Goal: Task Accomplishment & Management: Use online tool/utility

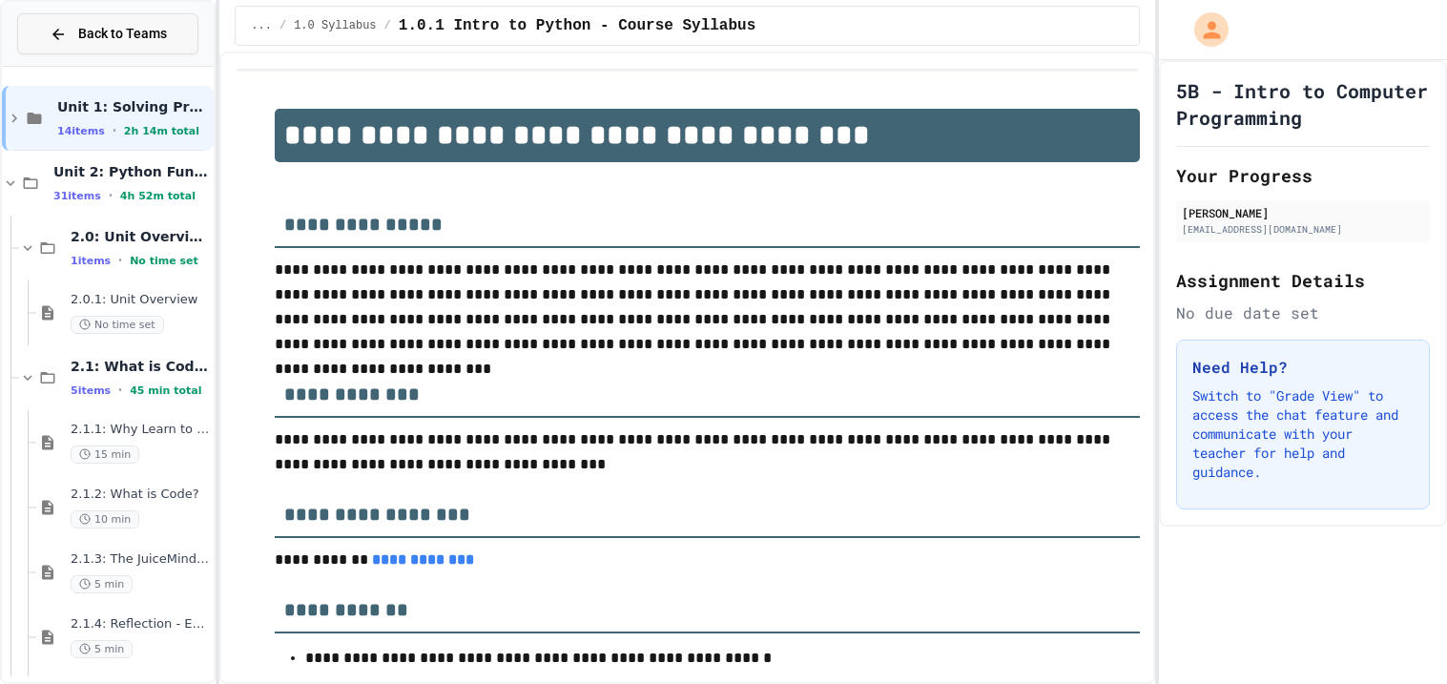
click at [155, 25] on span "Back to Teams" at bounding box center [122, 34] width 89 height 20
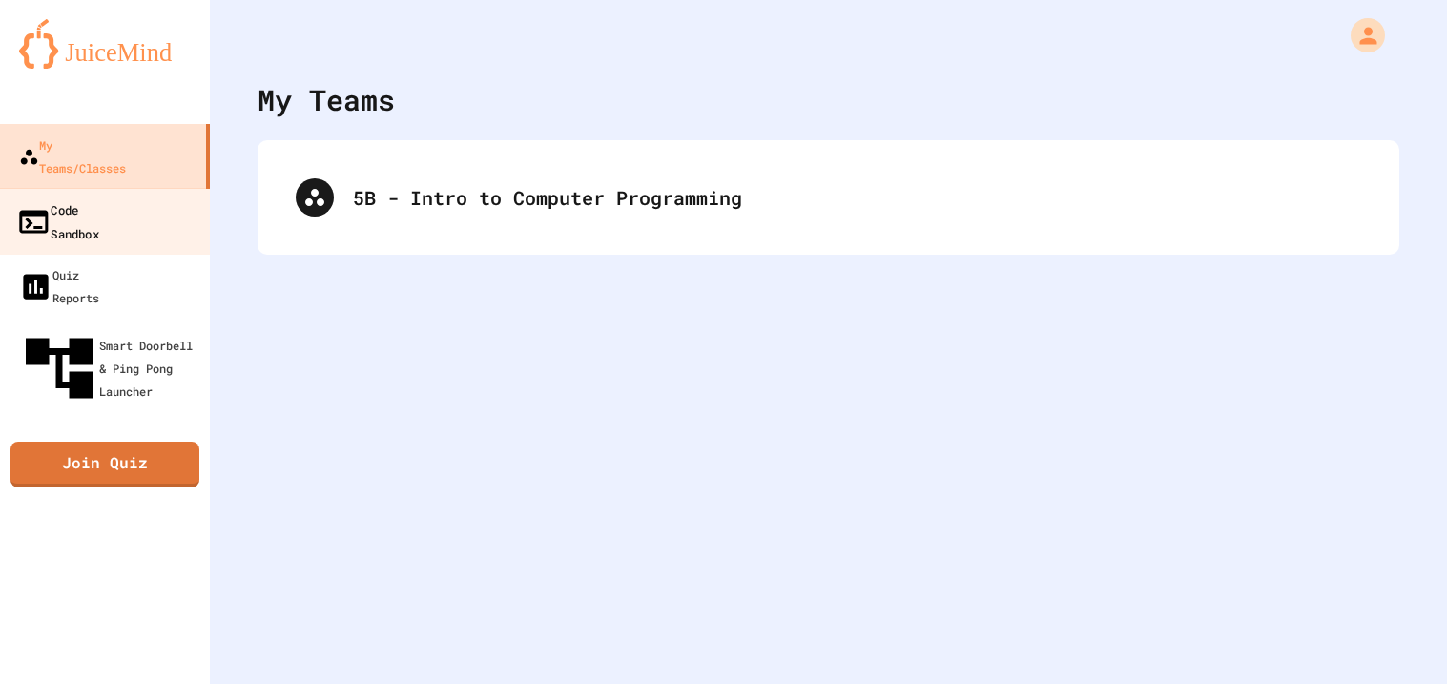
click at [138, 188] on link "Code Sandbox" at bounding box center [105, 221] width 216 height 67
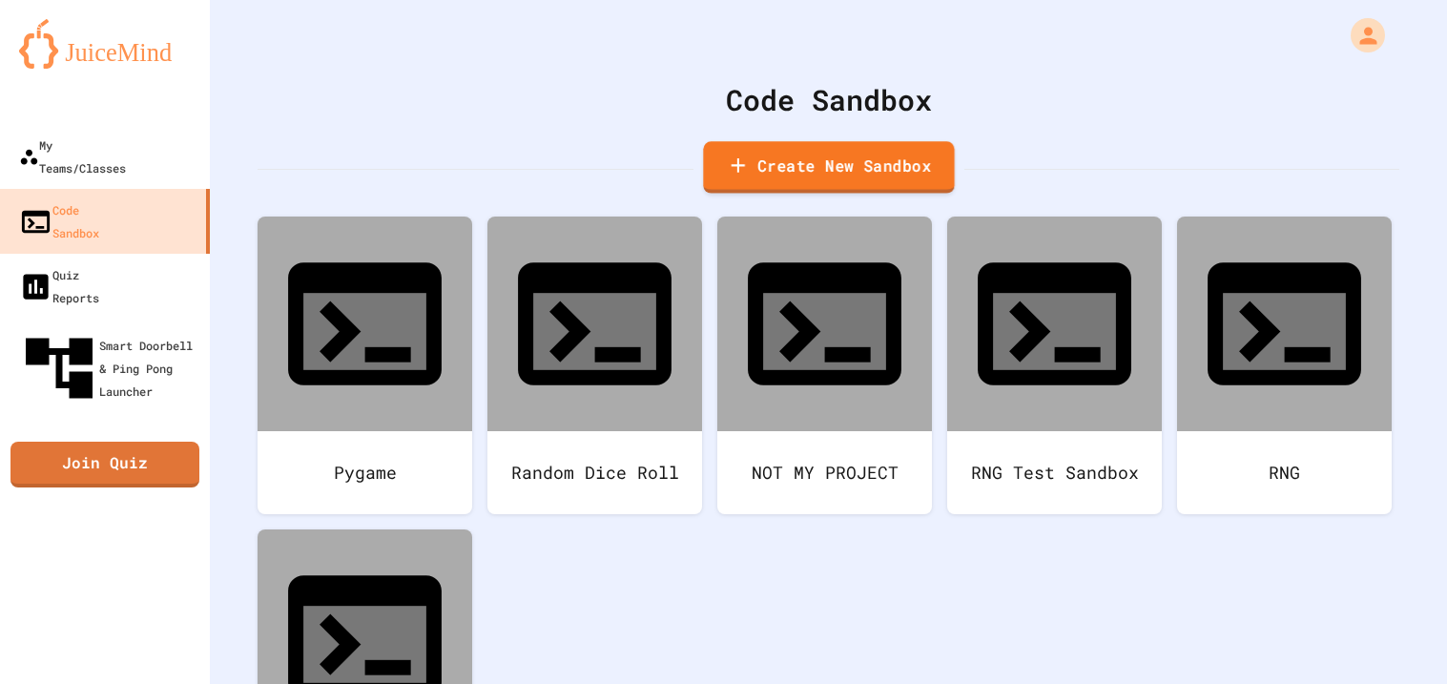
click at [727, 161] on link "Create New Sandbox" at bounding box center [828, 167] width 251 height 52
drag, startPoint x: 676, startPoint y: 224, endPoint x: 216, endPoint y: 153, distance: 465.2
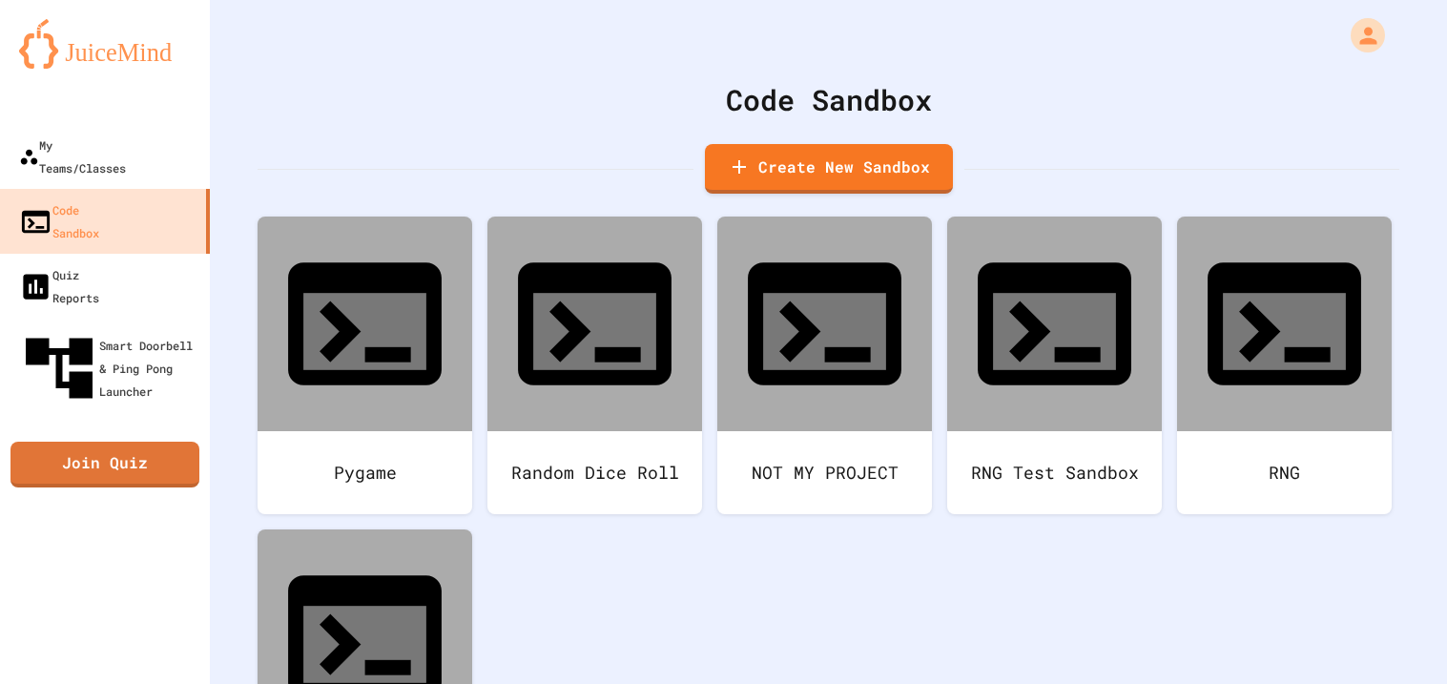
type input "**********"
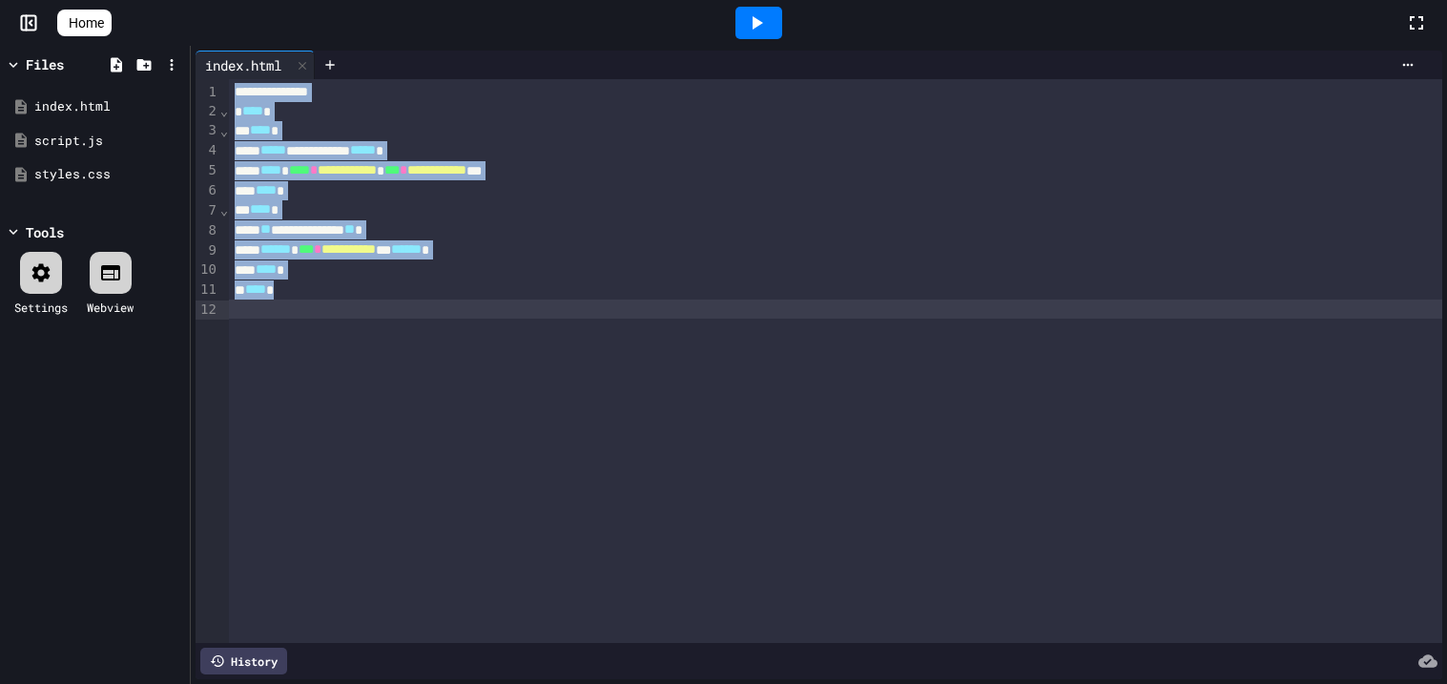
drag, startPoint x: 614, startPoint y: 586, endPoint x: 0, endPoint y: -31, distance: 870.6
click at [0, 0] on html "**********" at bounding box center [723, 342] width 1447 height 684
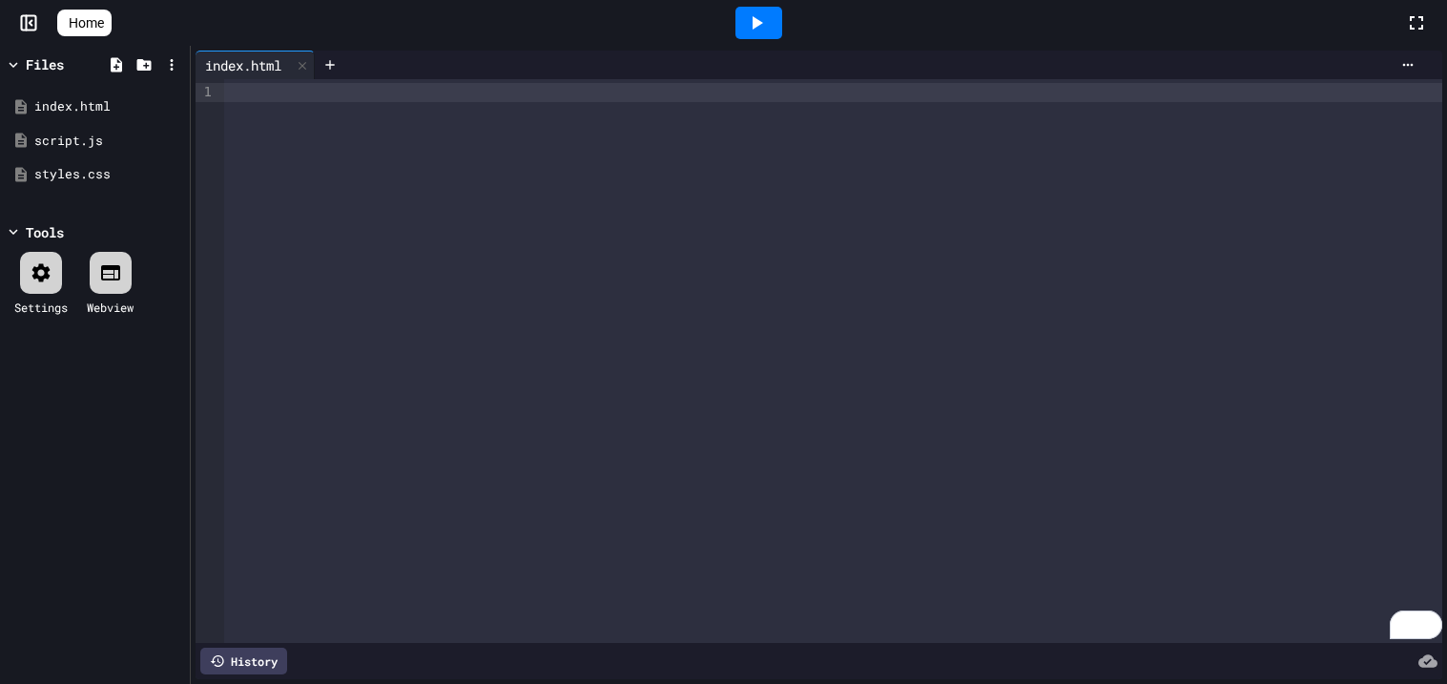
click at [532, 171] on div "To enrich screen reader interactions, please activate Accessibility in Grammarl…" at bounding box center [833, 361] width 1218 height 564
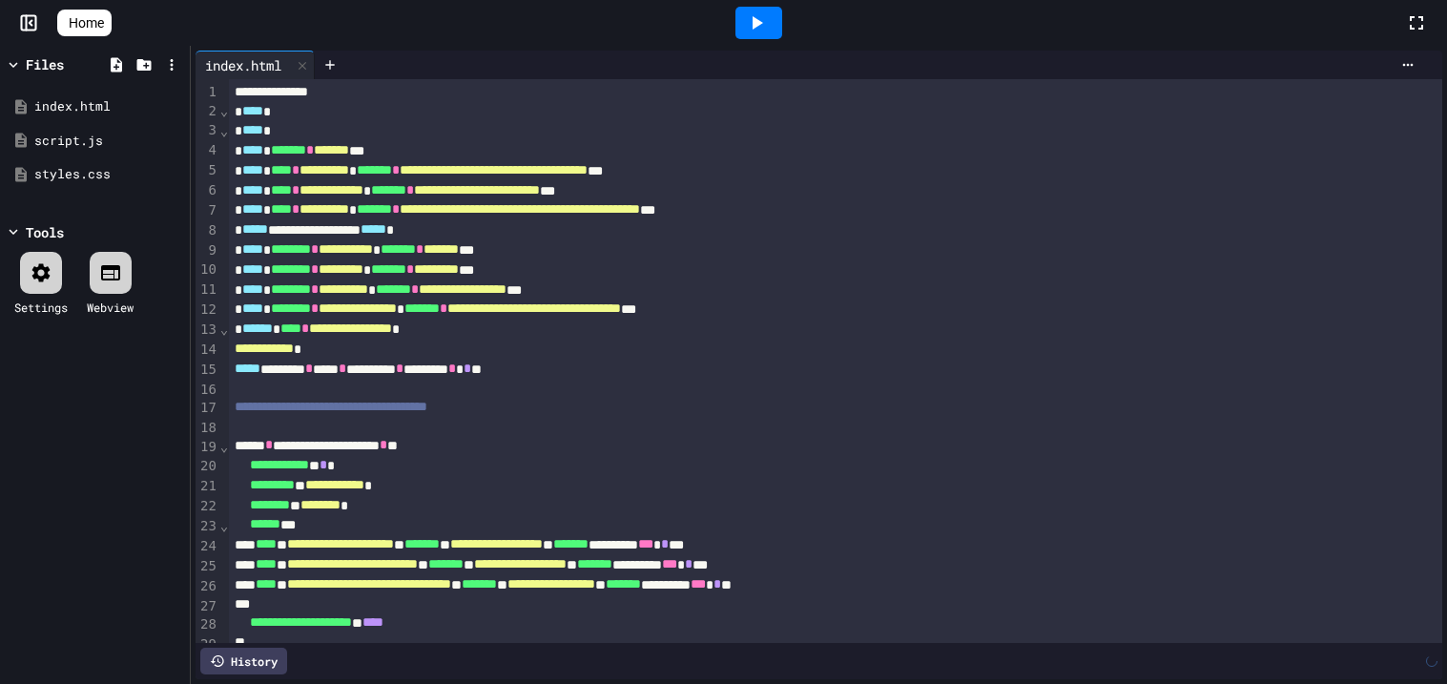
scroll to position [89, 0]
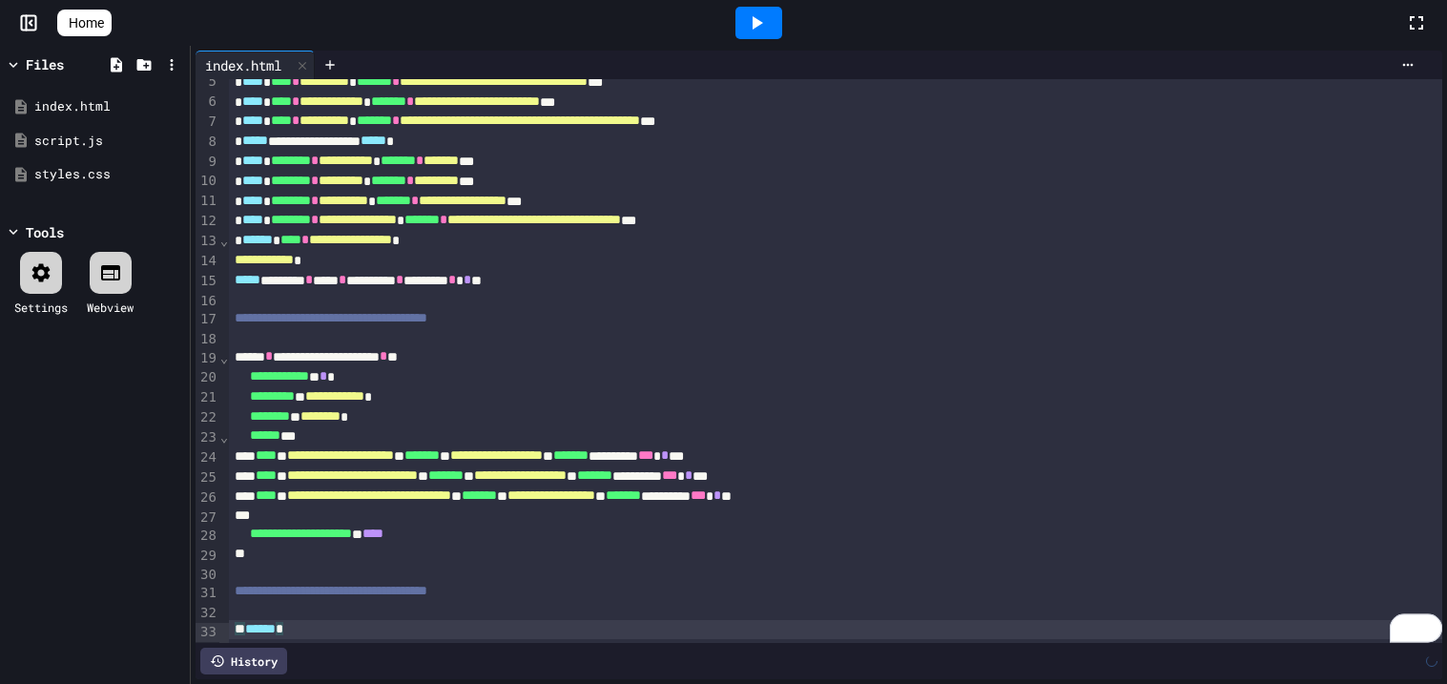
click at [755, 18] on icon at bounding box center [756, 22] width 23 height 23
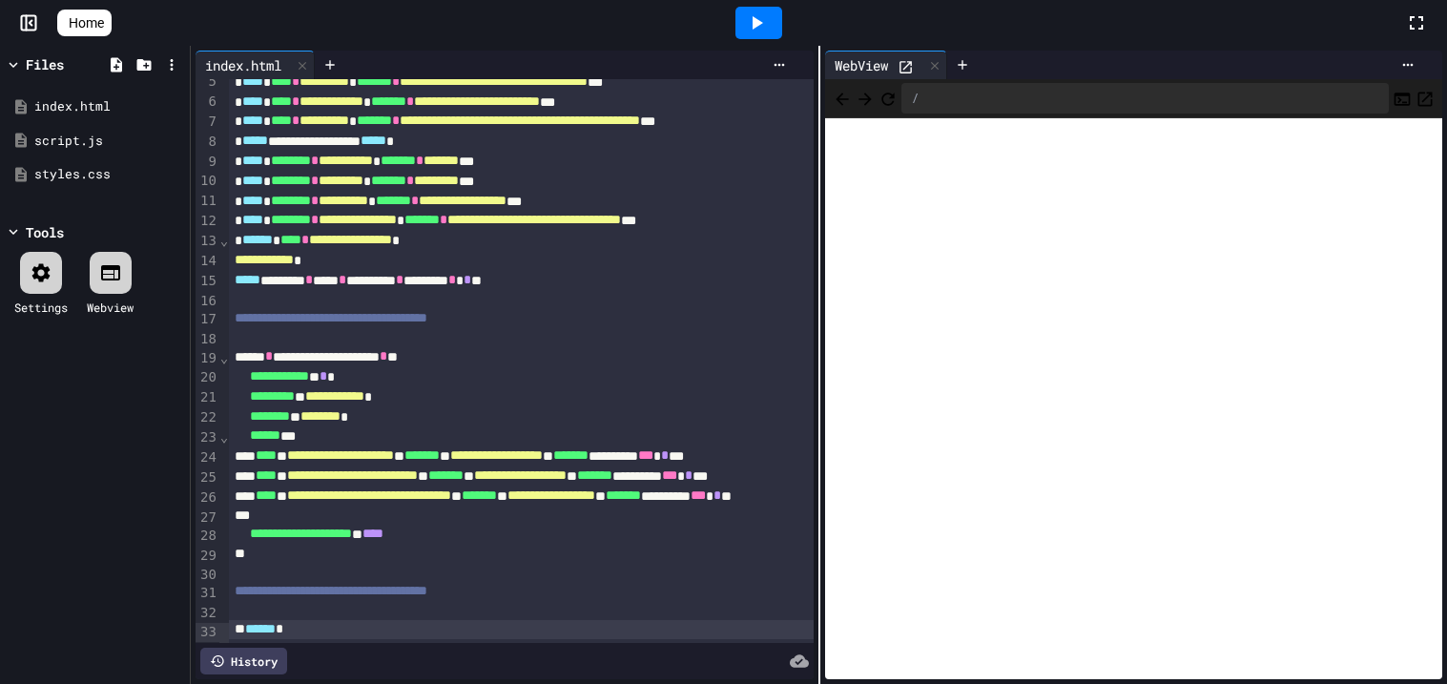
scroll to position [91, 0]
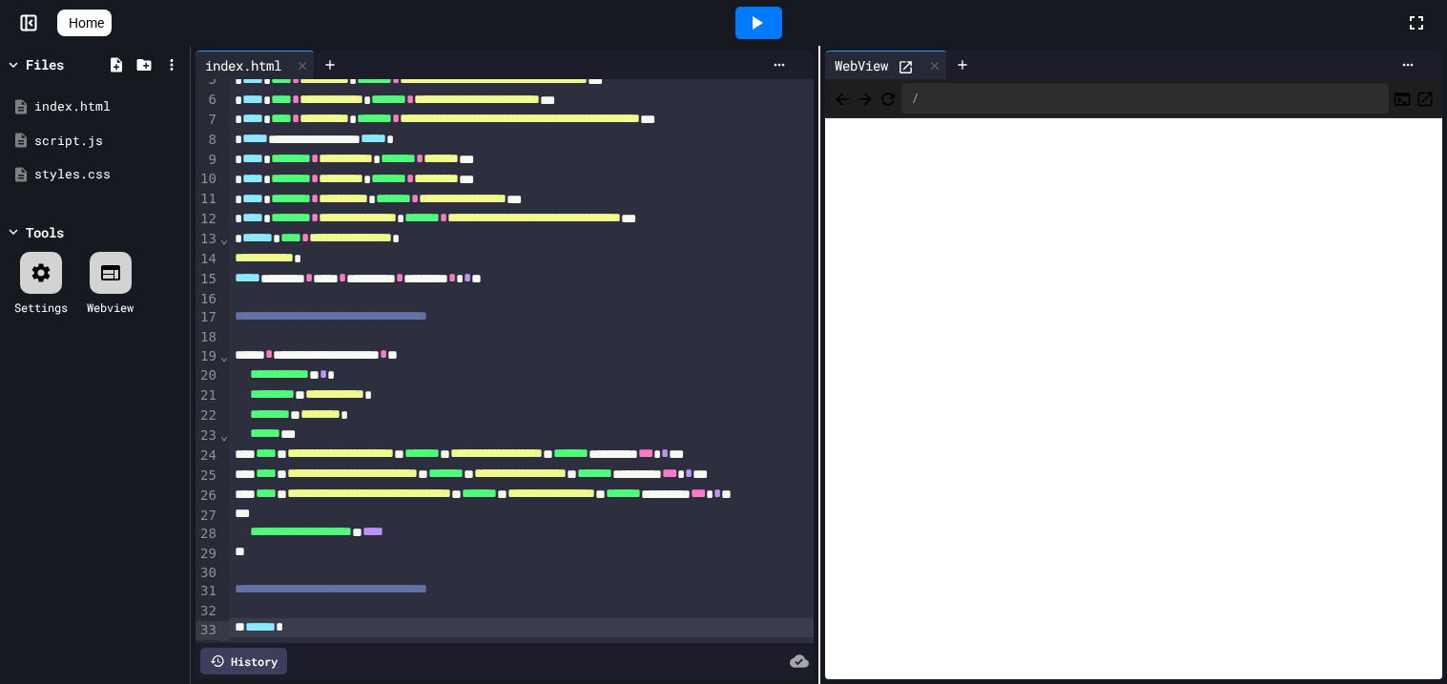
click at [762, 34] on div at bounding box center [758, 23] width 47 height 32
click at [330, 634] on div "** ****** *" at bounding box center [653, 627] width 848 height 19
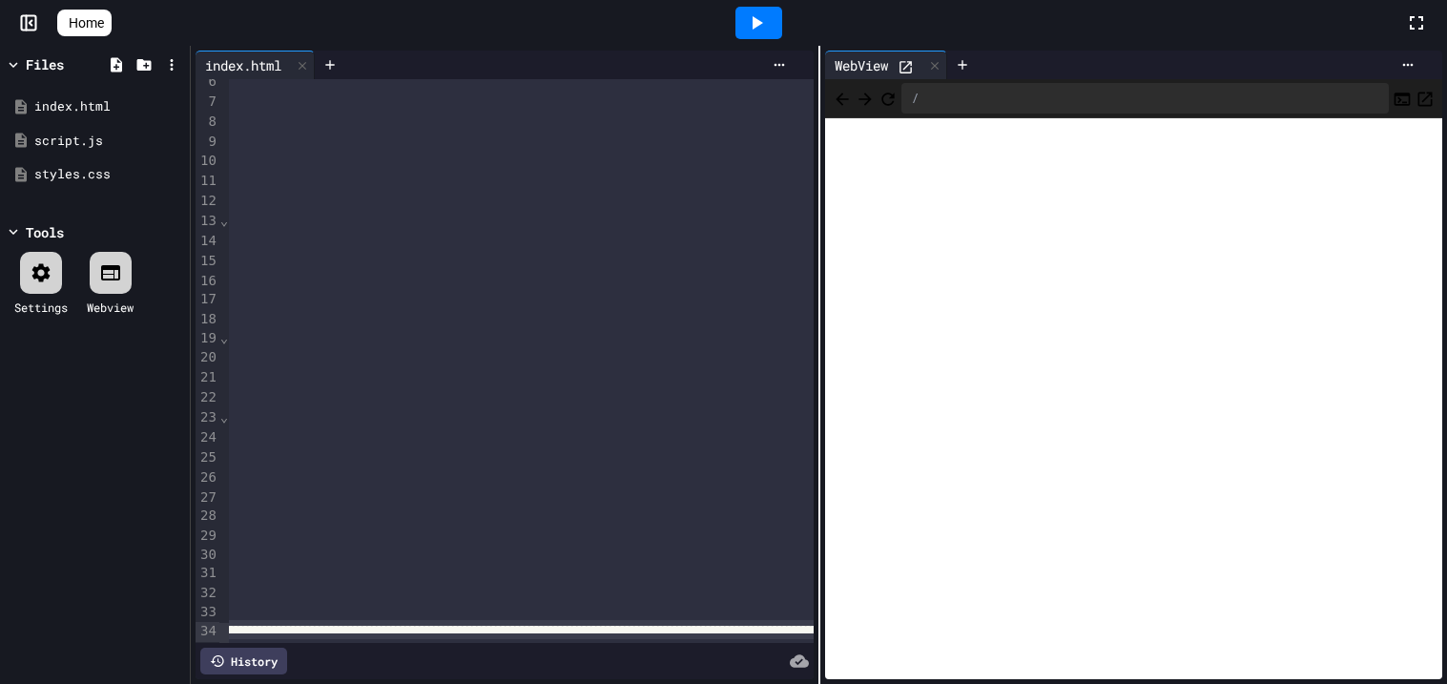
scroll to position [109, 0]
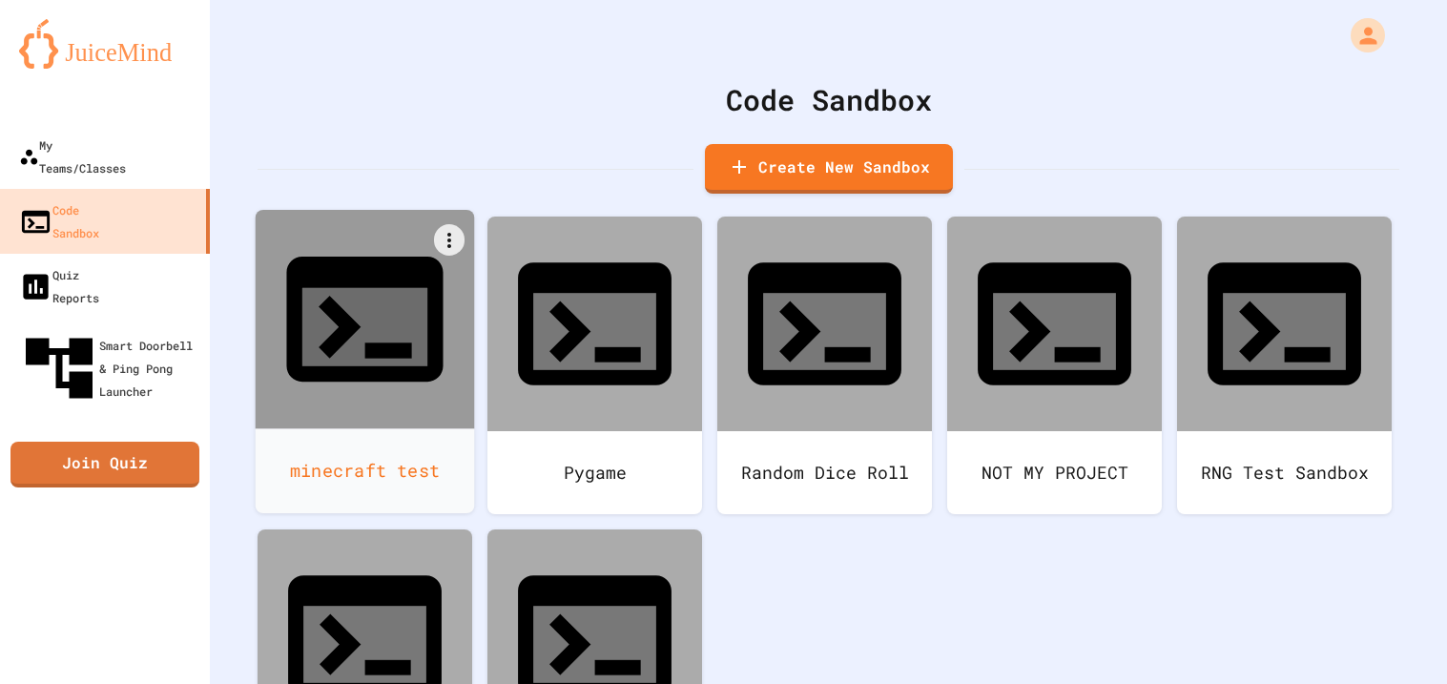
click at [409, 287] on div at bounding box center [365, 319] width 219 height 219
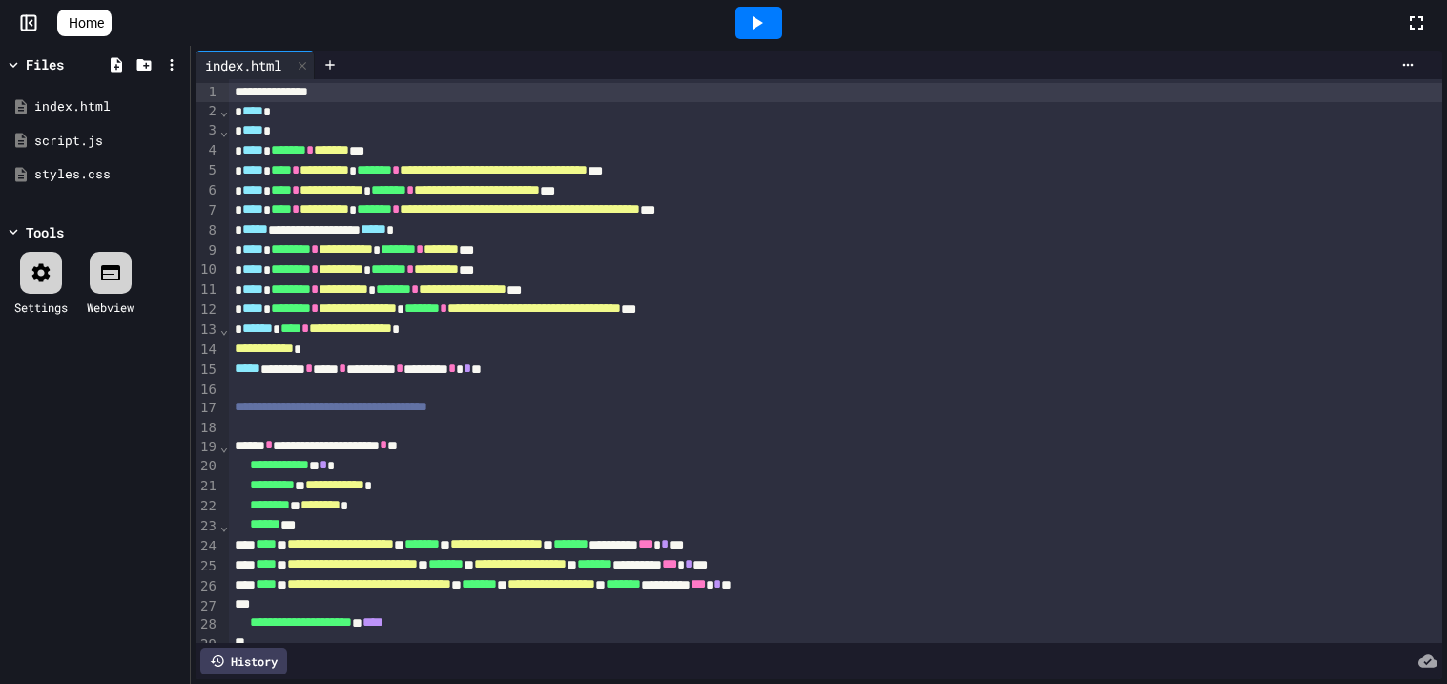
scroll to position [111, 0]
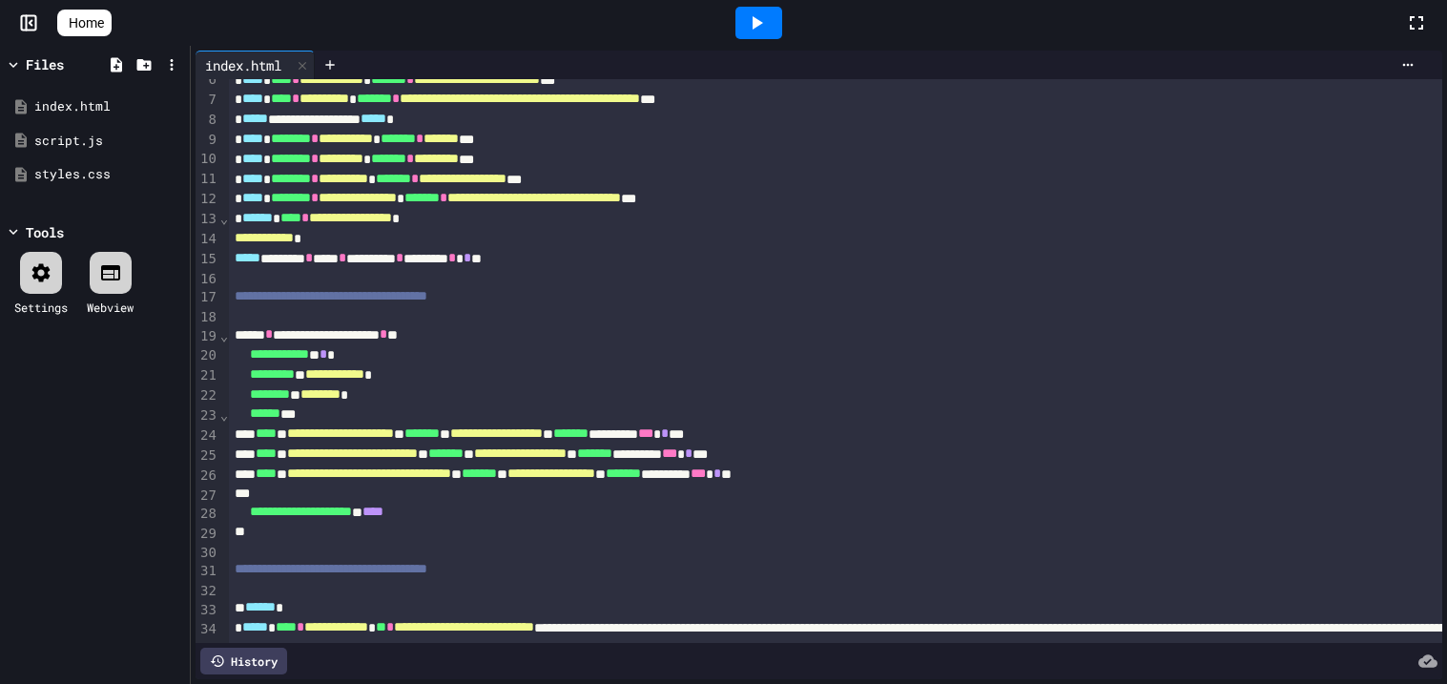
click at [351, 624] on span "**********" at bounding box center [336, 626] width 64 height 13
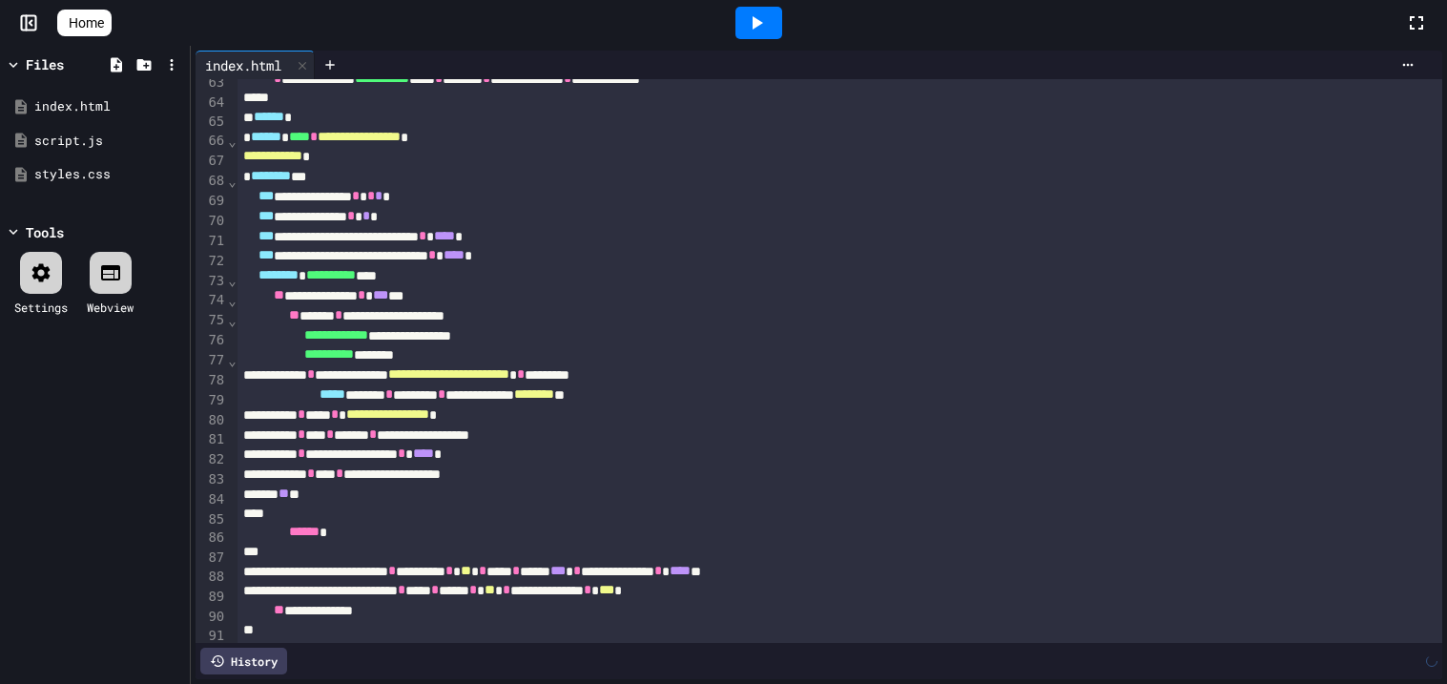
scroll to position [1228, 0]
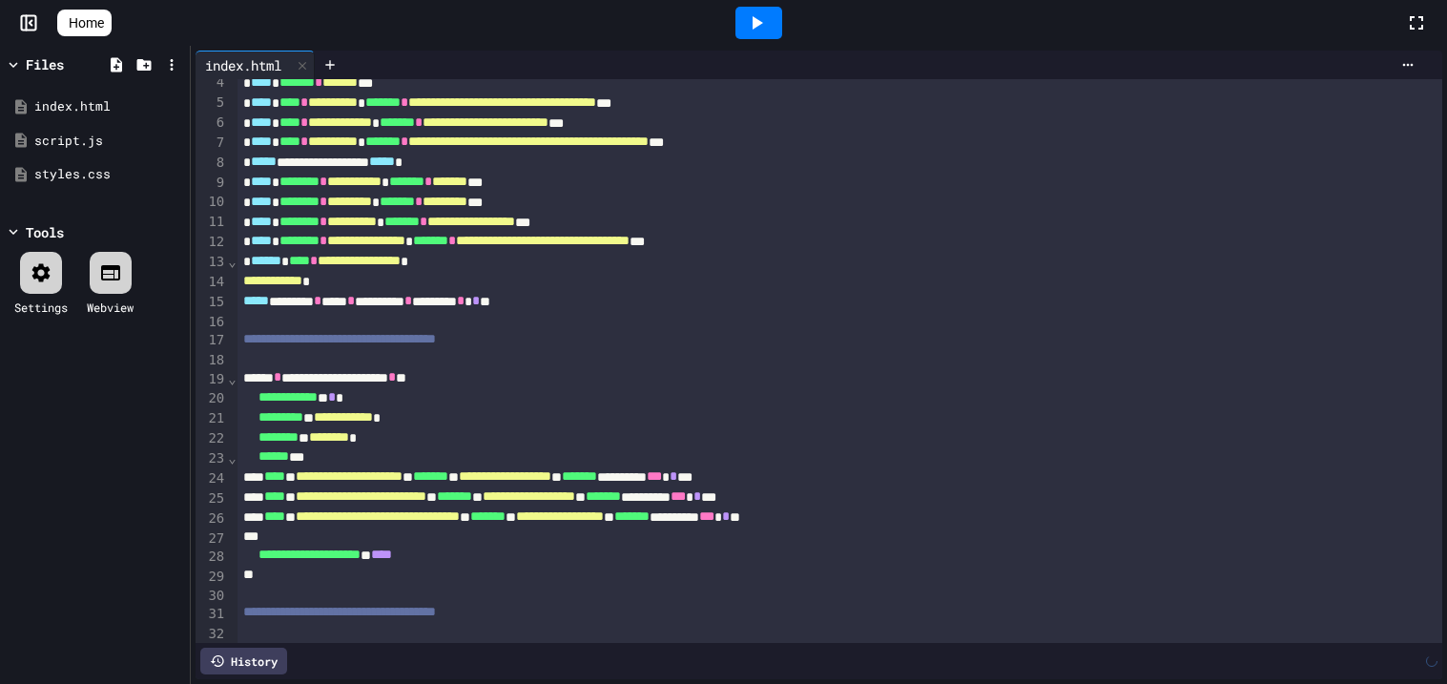
click at [778, 28] on div at bounding box center [758, 23] width 47 height 32
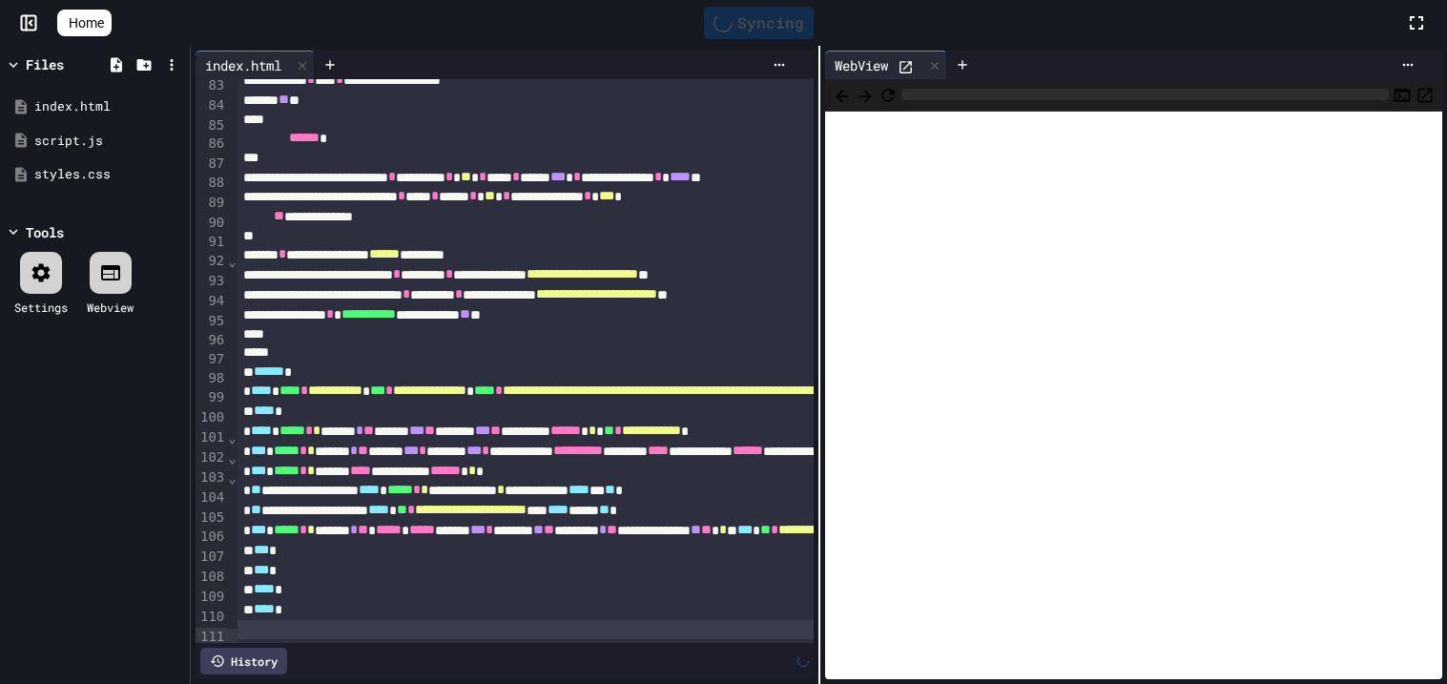
scroll to position [1373, 0]
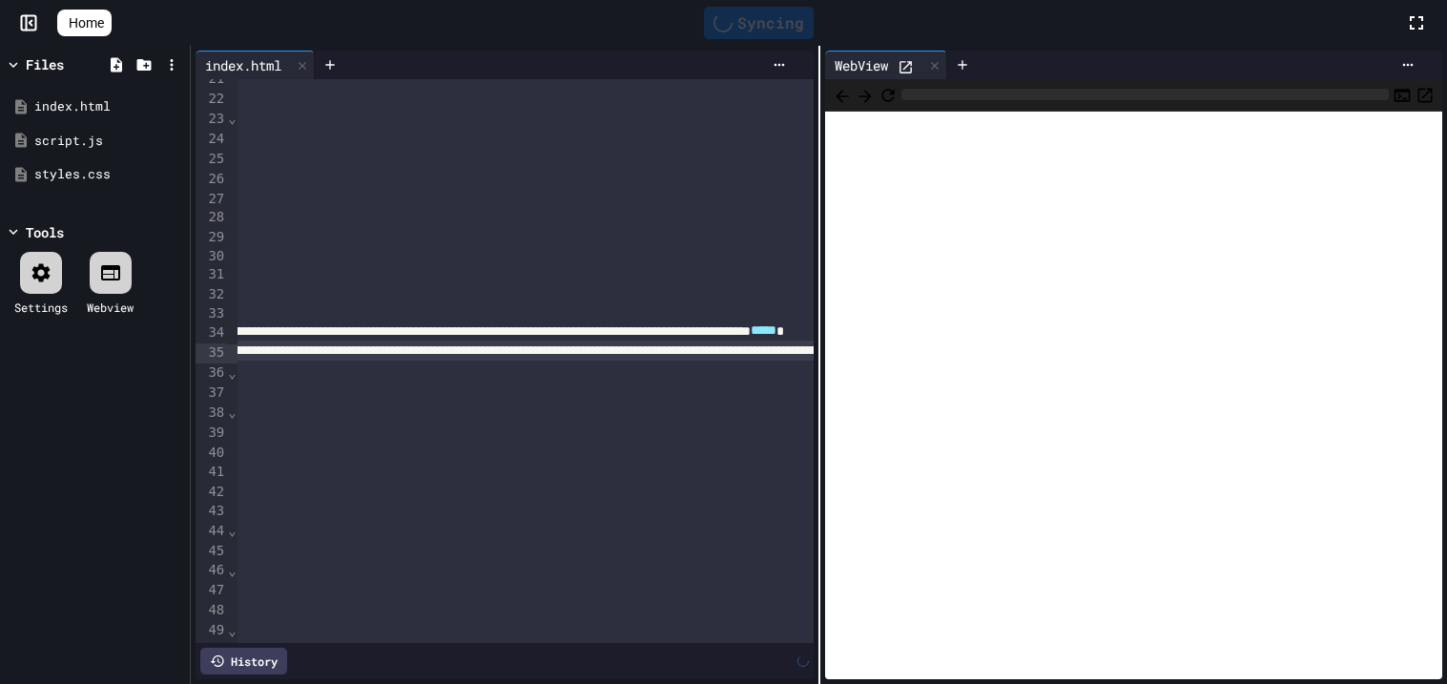
drag, startPoint x: 241, startPoint y: 353, endPoint x: 938, endPoint y: 345, distance: 696.3
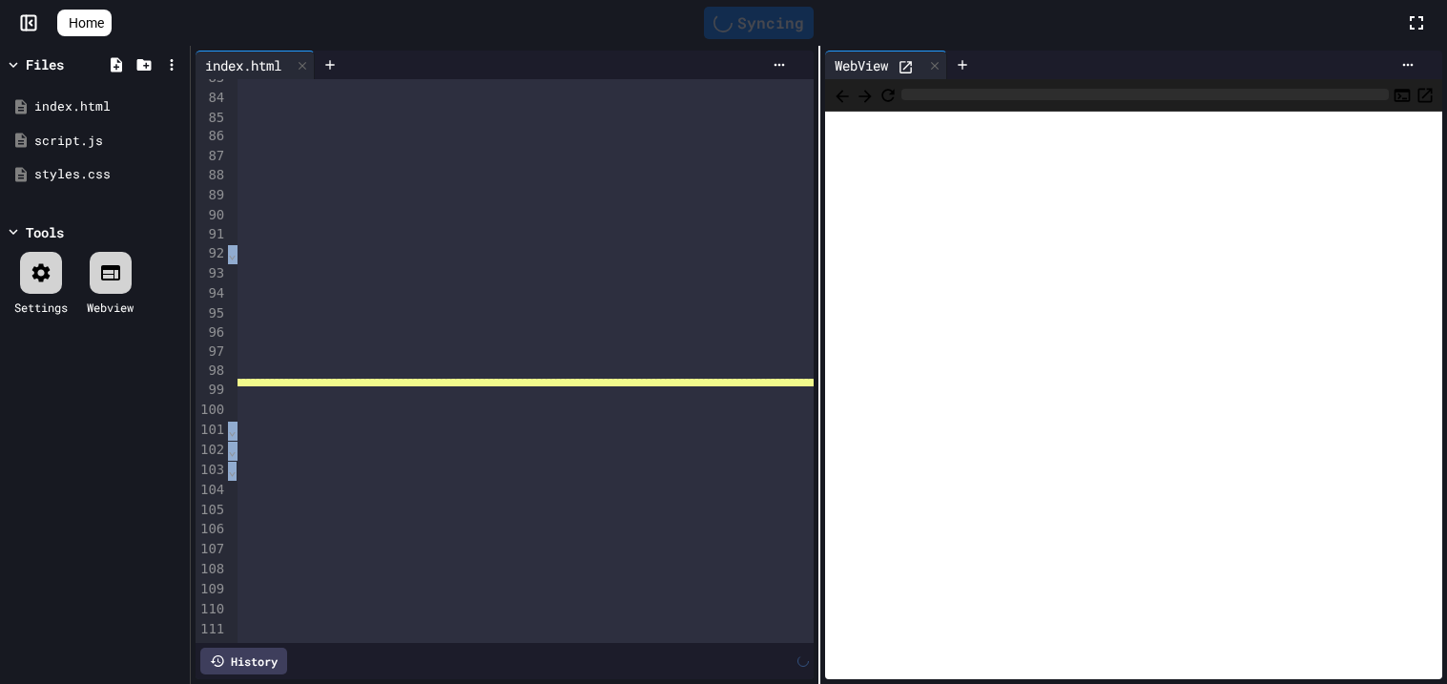
drag, startPoint x: 220, startPoint y: 641, endPoint x: 242, endPoint y: 642, distance: 22.0
click at [242, 642] on div "**********" at bounding box center [505, 361] width 618 height 564
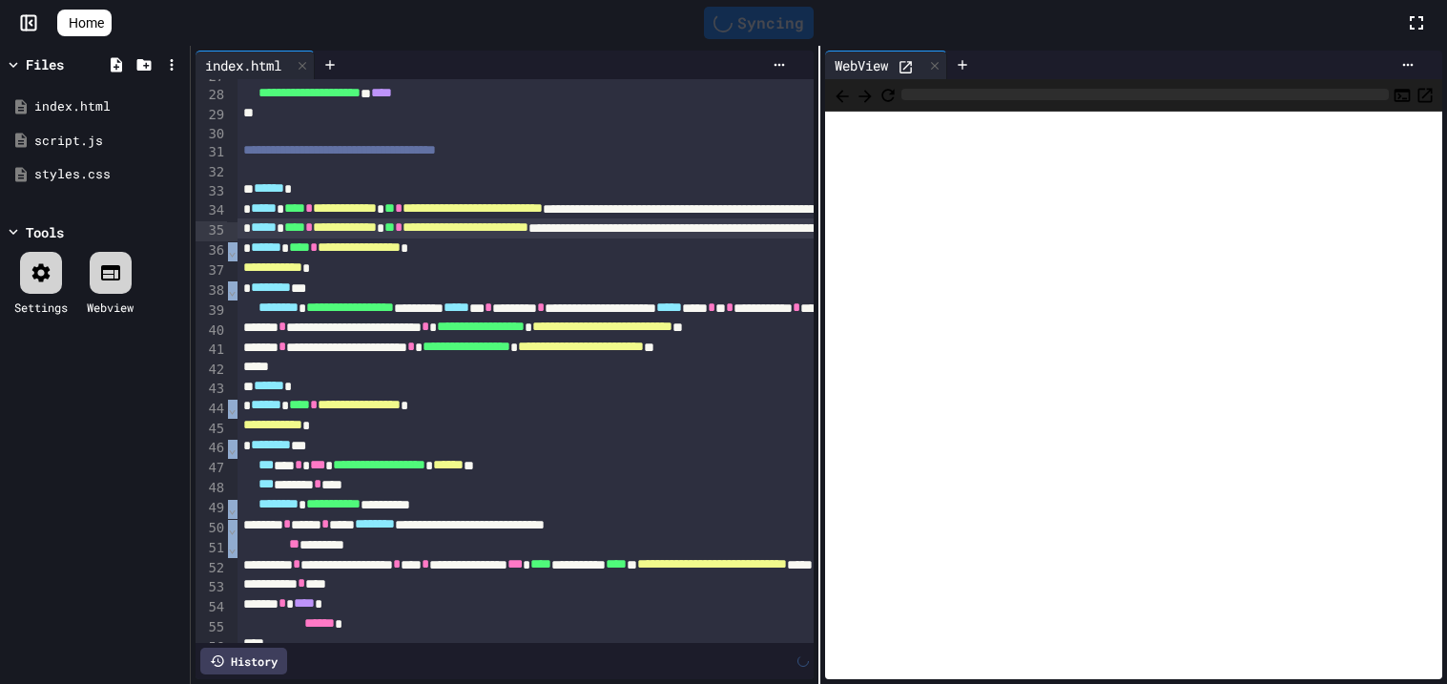
click at [231, 235] on div at bounding box center [232, 232] width 10 height 20
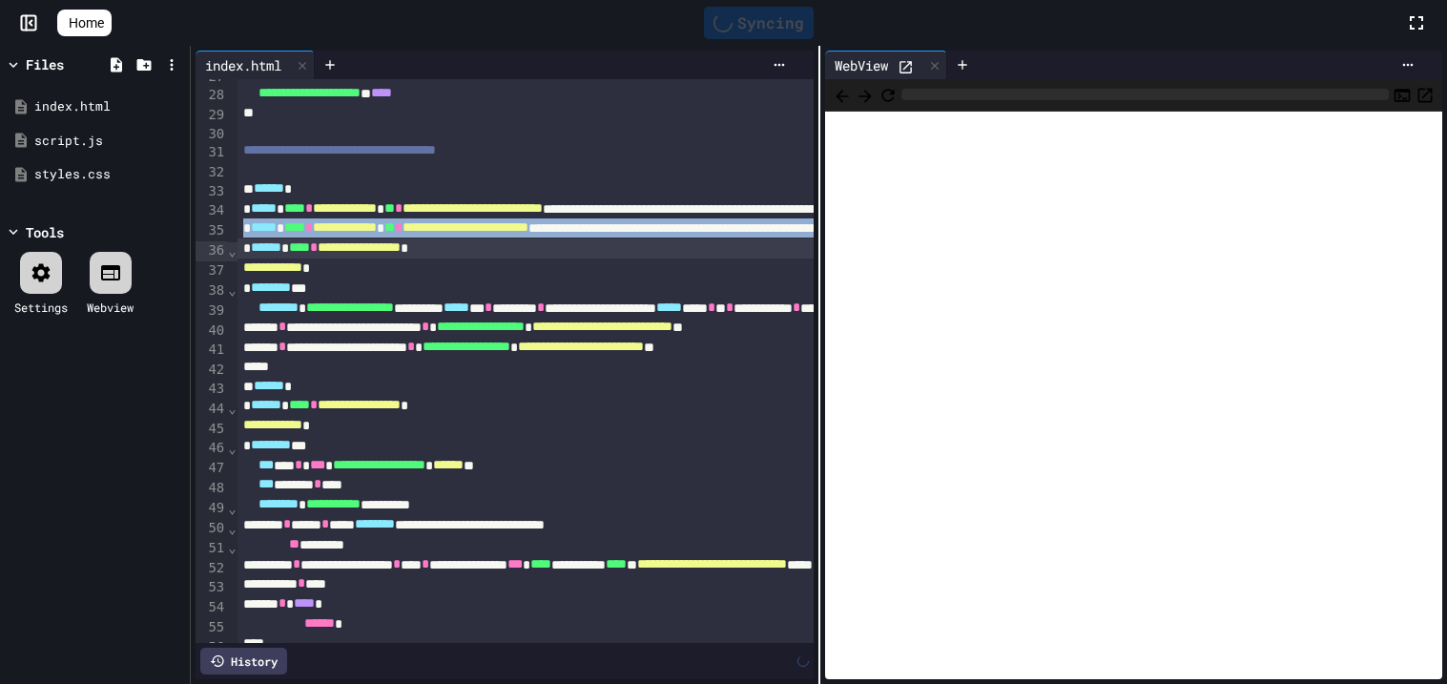
drag, startPoint x: 240, startPoint y: 230, endPoint x: 240, endPoint y: 249, distance: 19.1
copy div "**********"
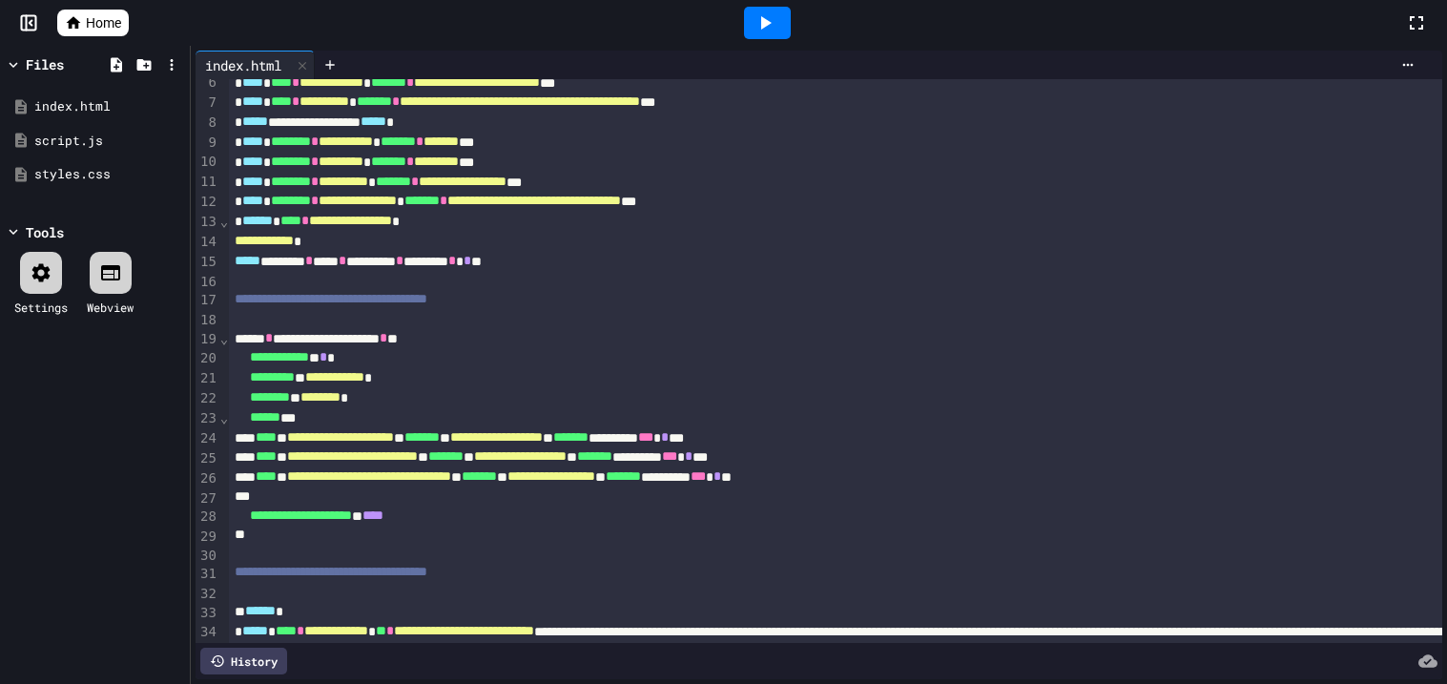
scroll to position [130, 0]
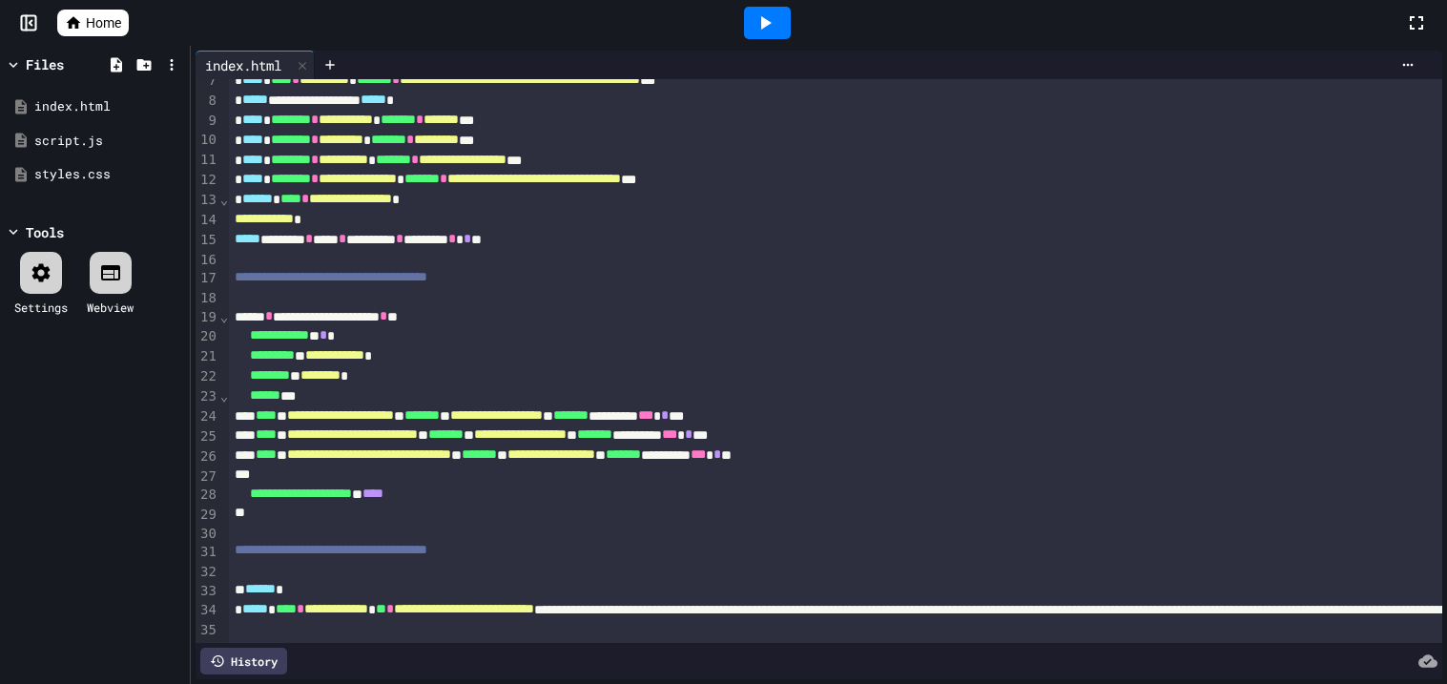
click at [768, 26] on icon at bounding box center [764, 22] width 23 height 23
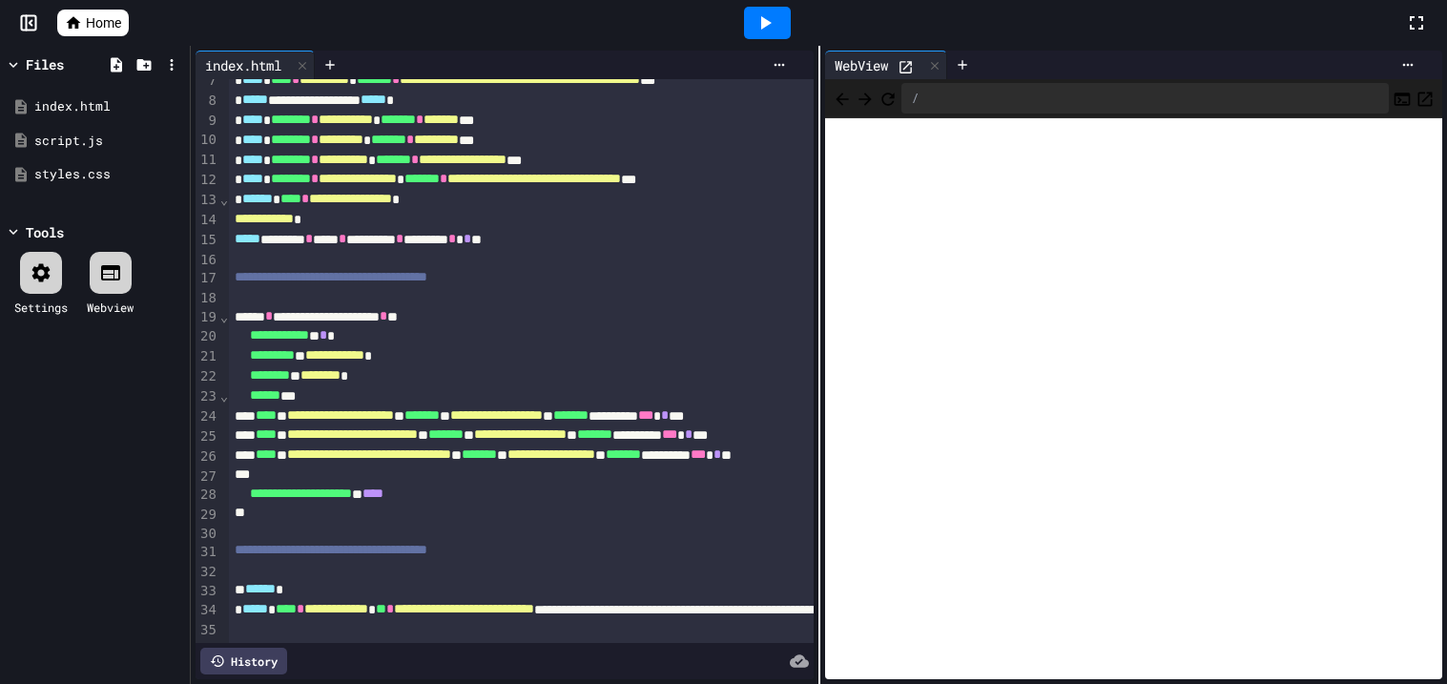
click at [267, 612] on span "*****" at bounding box center [255, 608] width 26 height 13
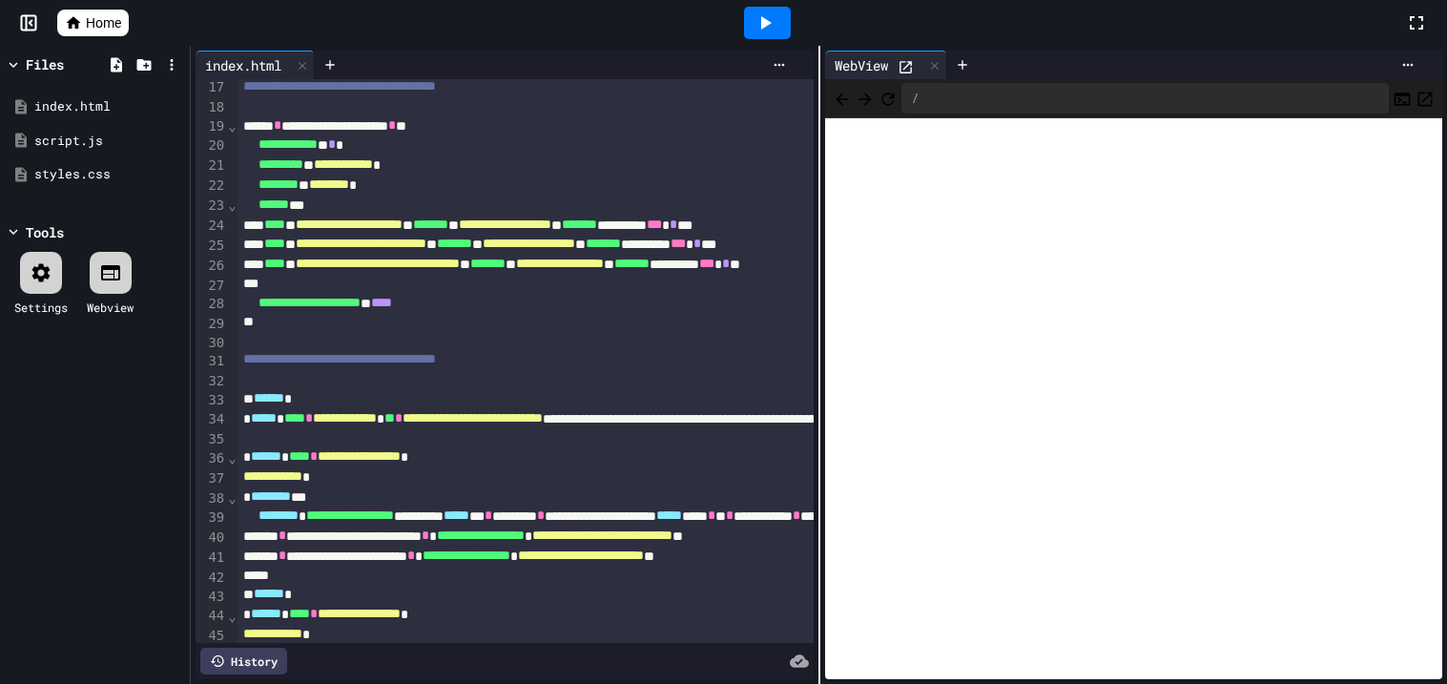
scroll to position [322, 0]
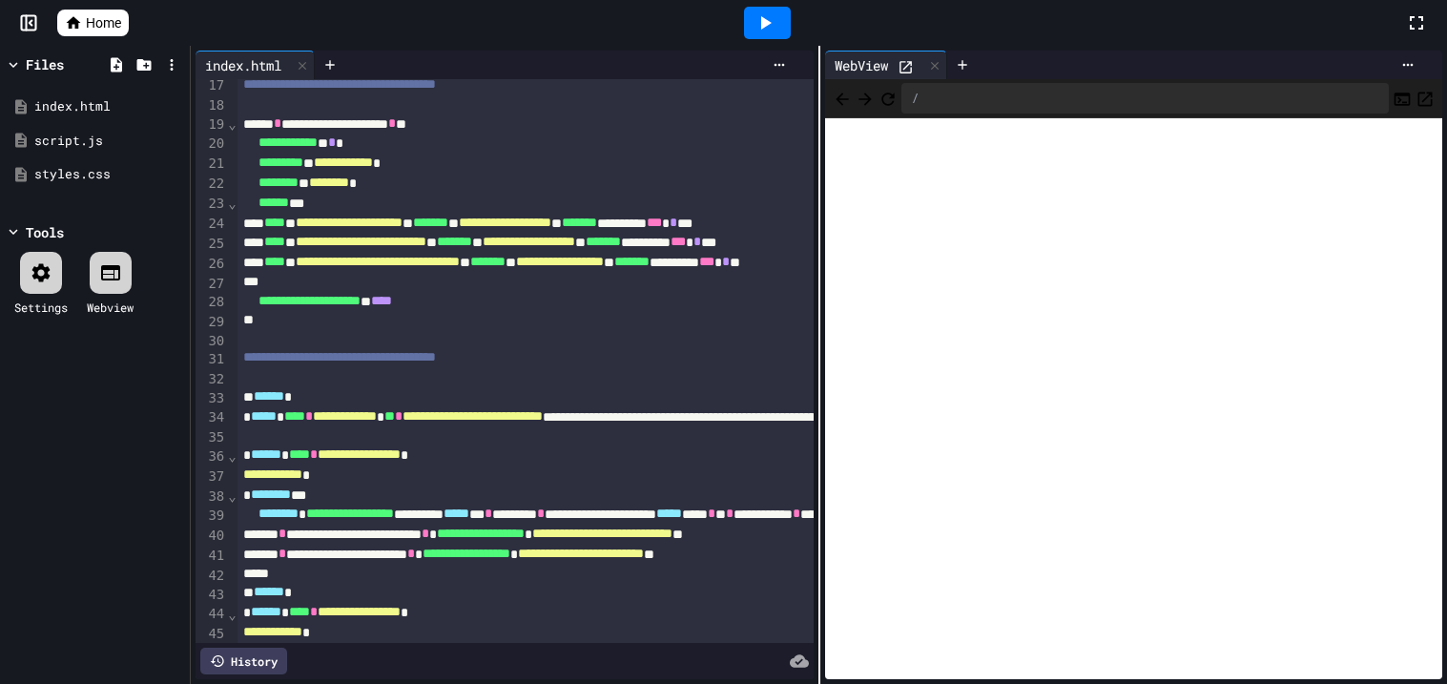
click at [756, 13] on icon at bounding box center [764, 22] width 23 height 23
click at [759, 23] on icon at bounding box center [764, 22] width 23 height 23
click at [911, 64] on icon at bounding box center [905, 67] width 16 height 16
click at [100, 21] on span "Home" at bounding box center [103, 22] width 35 height 19
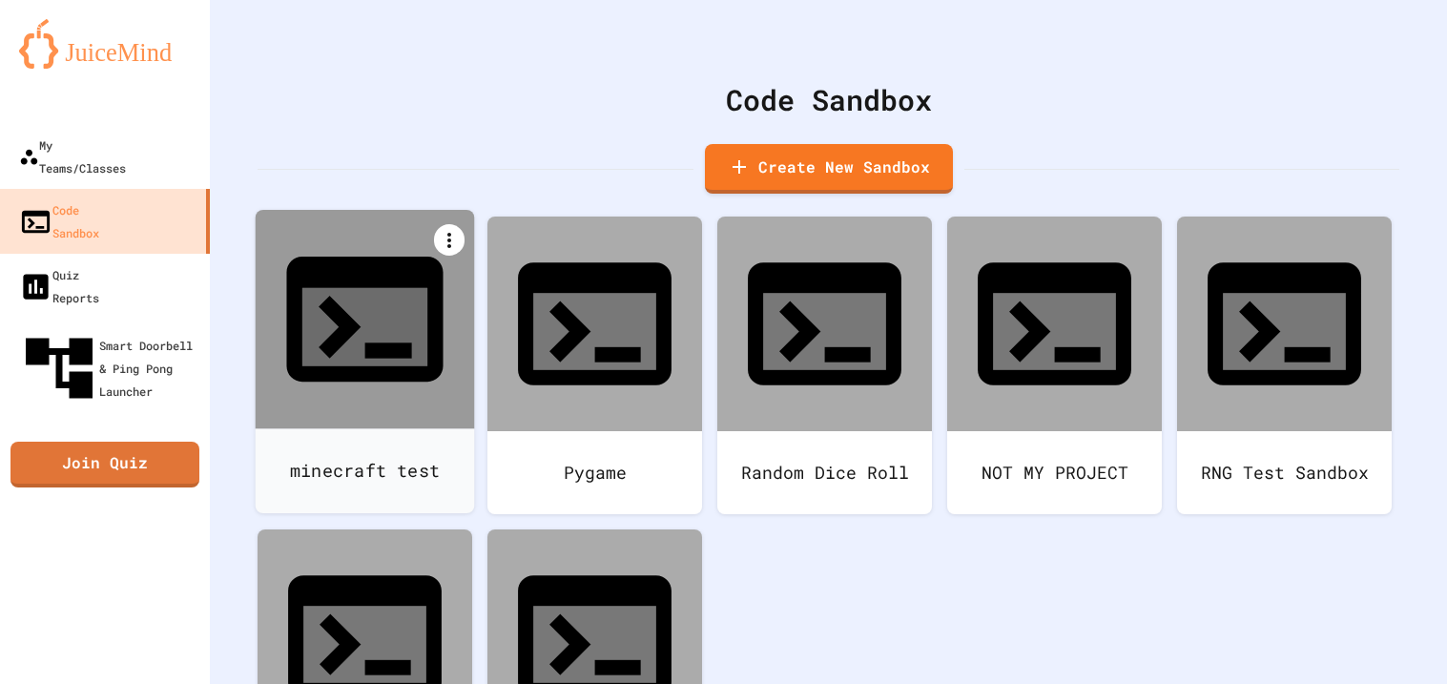
click at [448, 242] on icon at bounding box center [449, 240] width 4 height 15
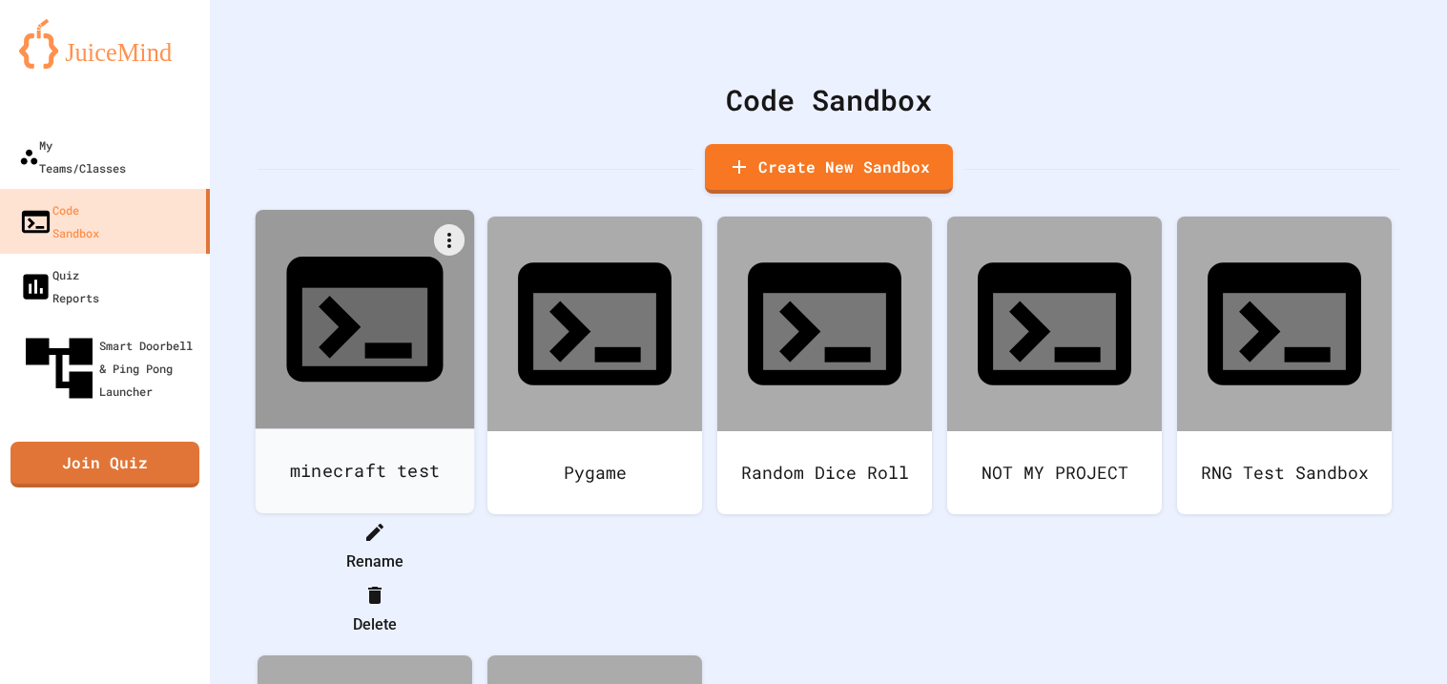
click at [452, 516] on div at bounding box center [365, 516] width 215 height 0
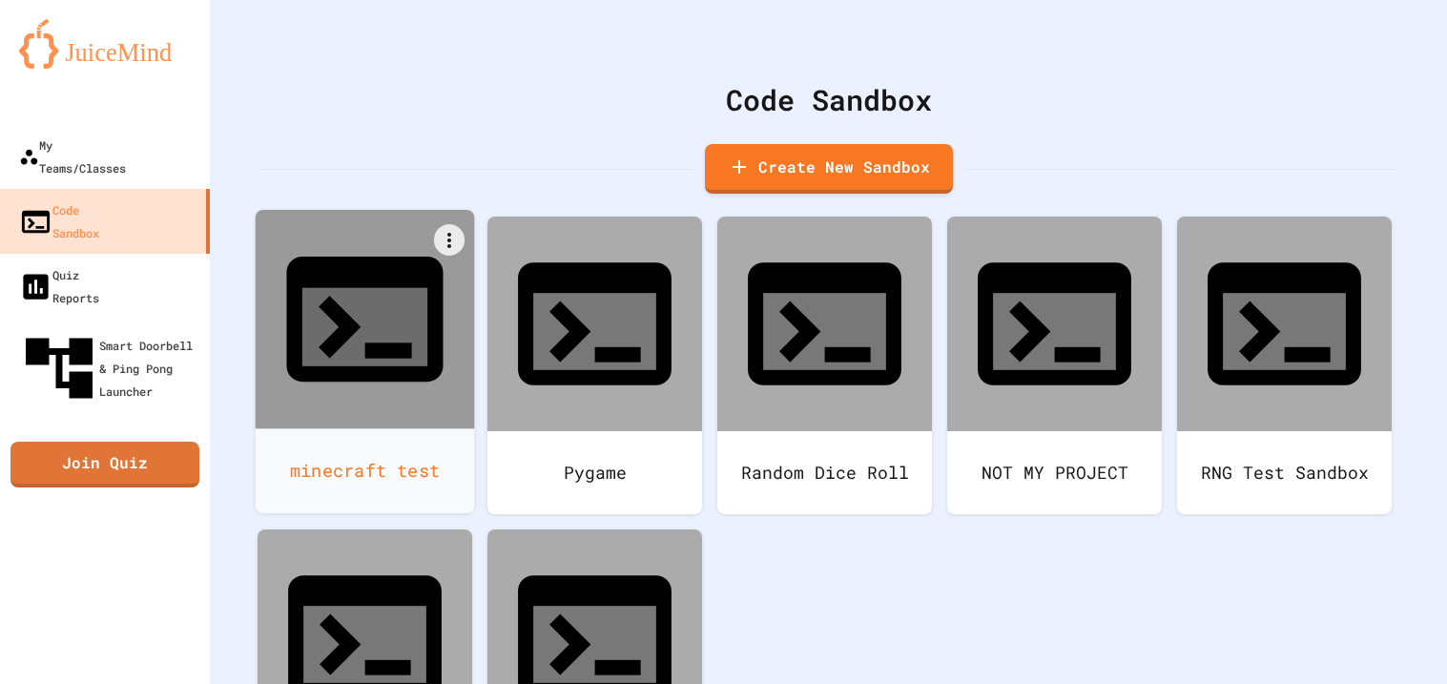
click at [353, 305] on icon at bounding box center [365, 319] width 188 height 188
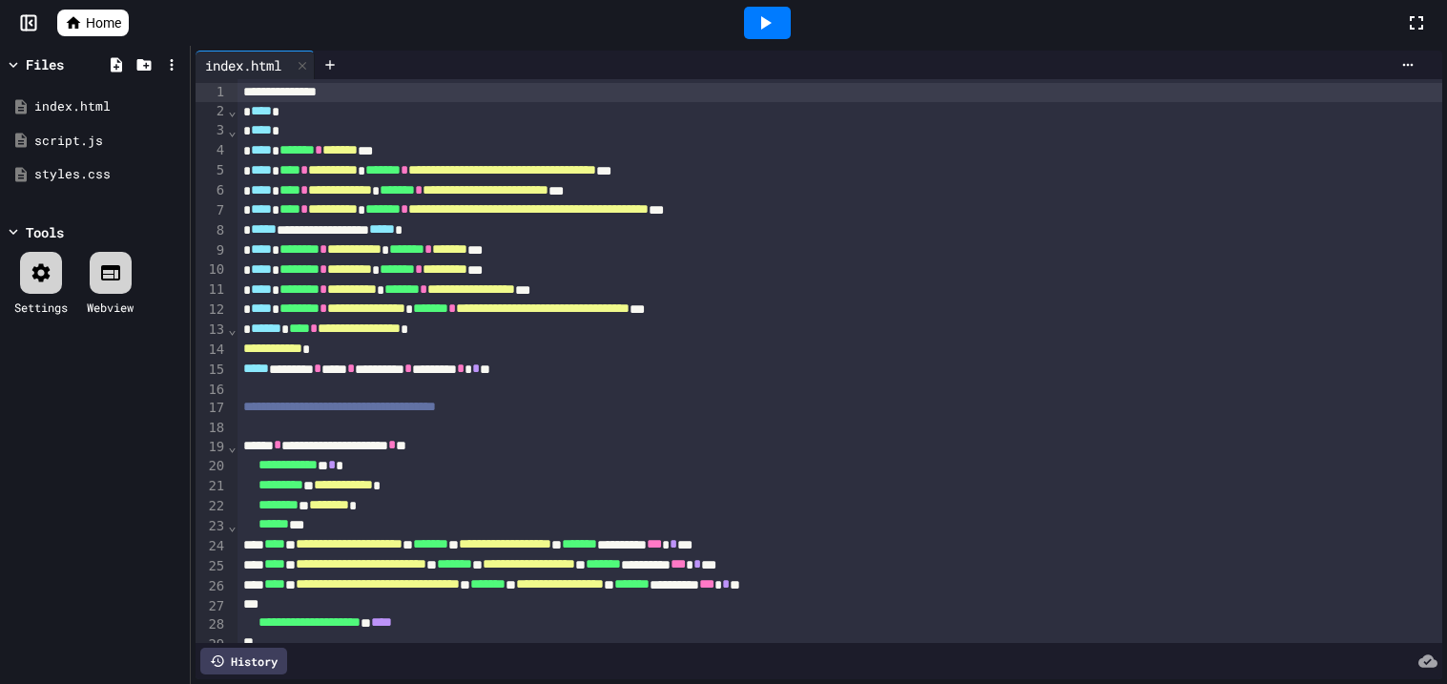
click at [365, 282] on span "**********" at bounding box center [352, 288] width 50 height 13
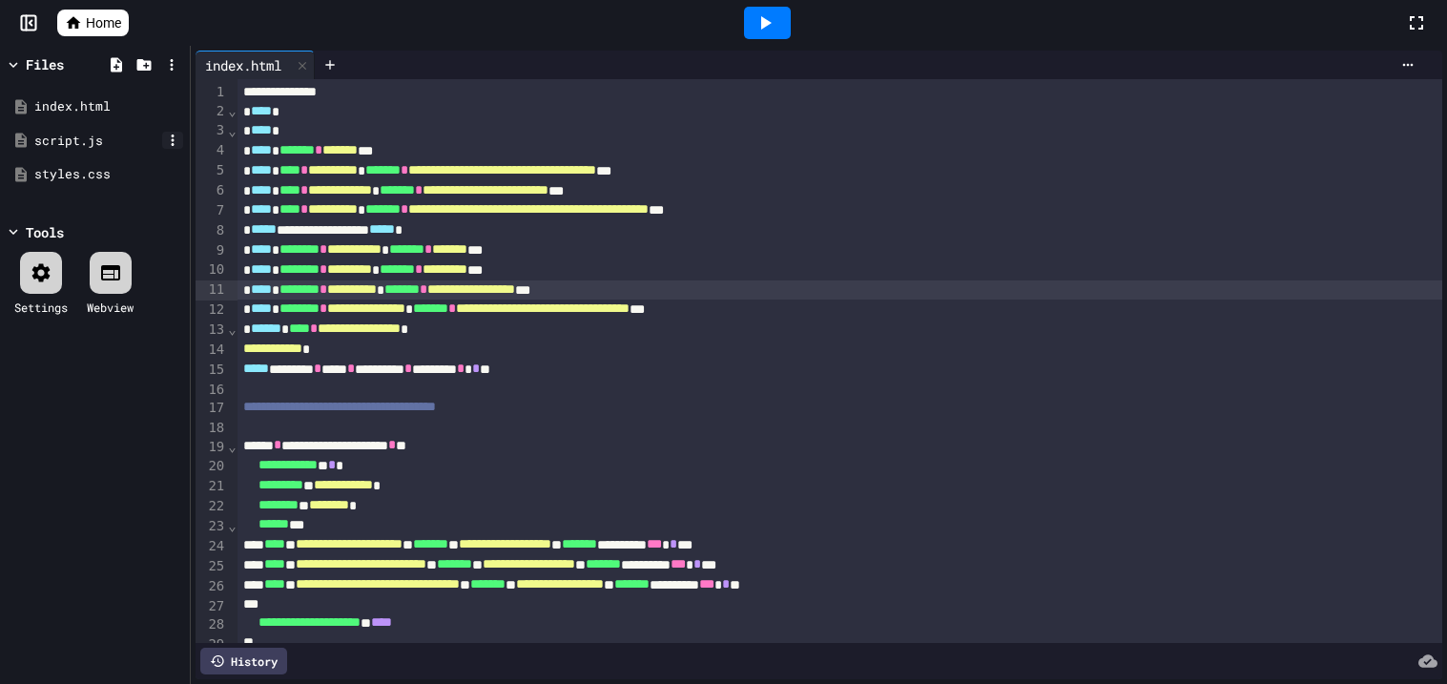
click at [174, 144] on icon at bounding box center [173, 139] width 3 height 11
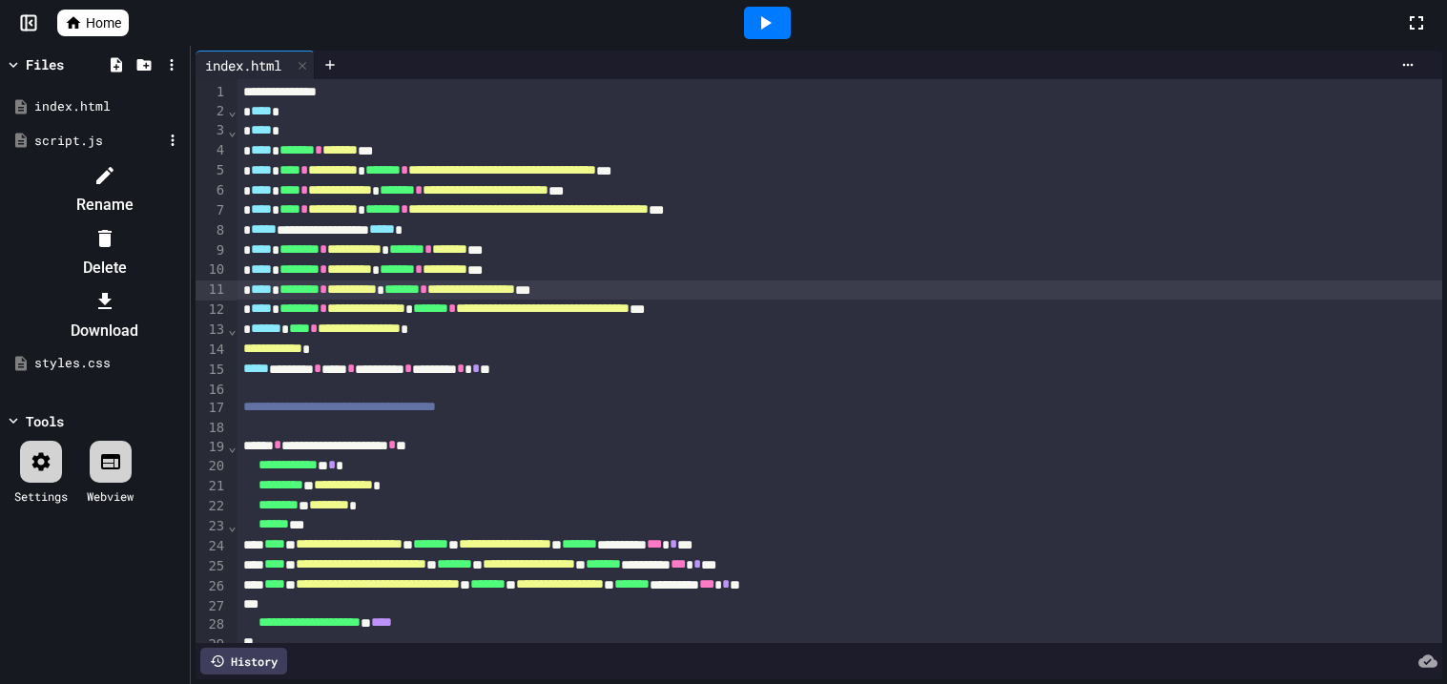
click at [185, 222] on div at bounding box center [104, 237] width 161 height 31
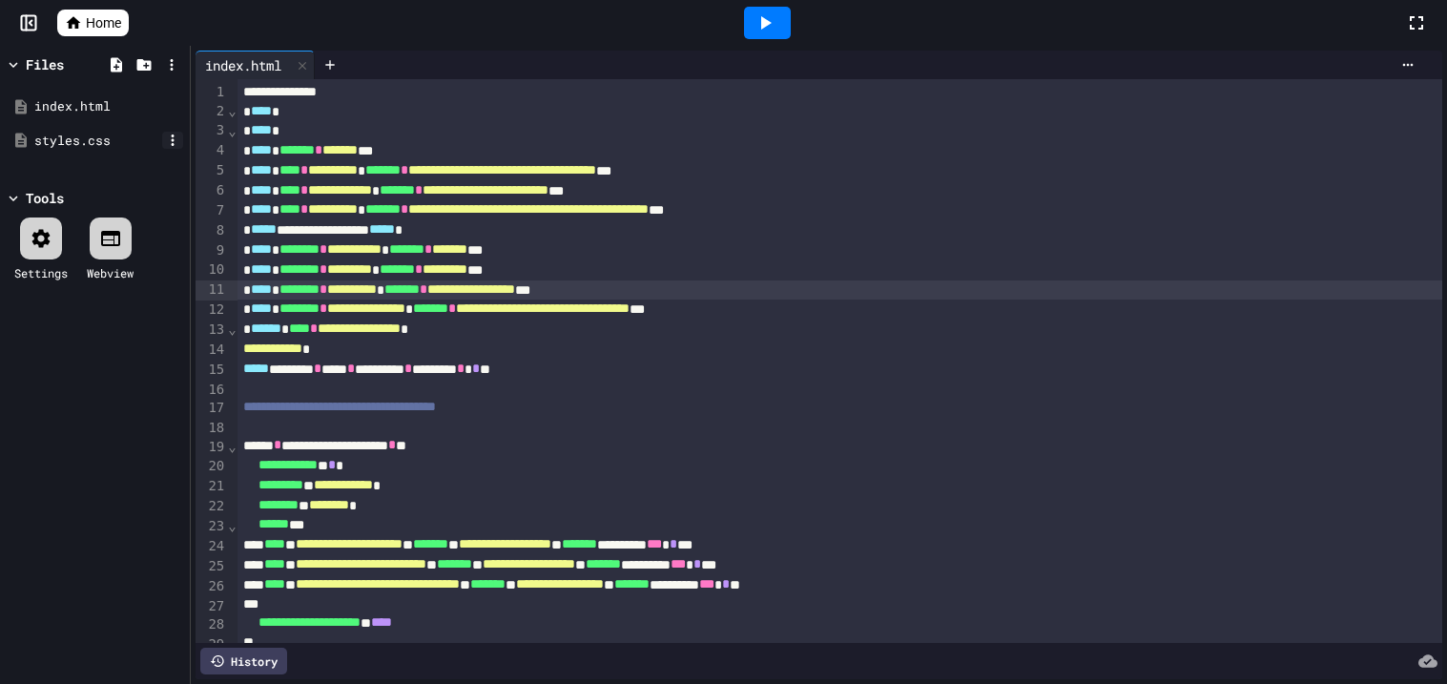
click at [175, 148] on icon at bounding box center [172, 140] width 17 height 17
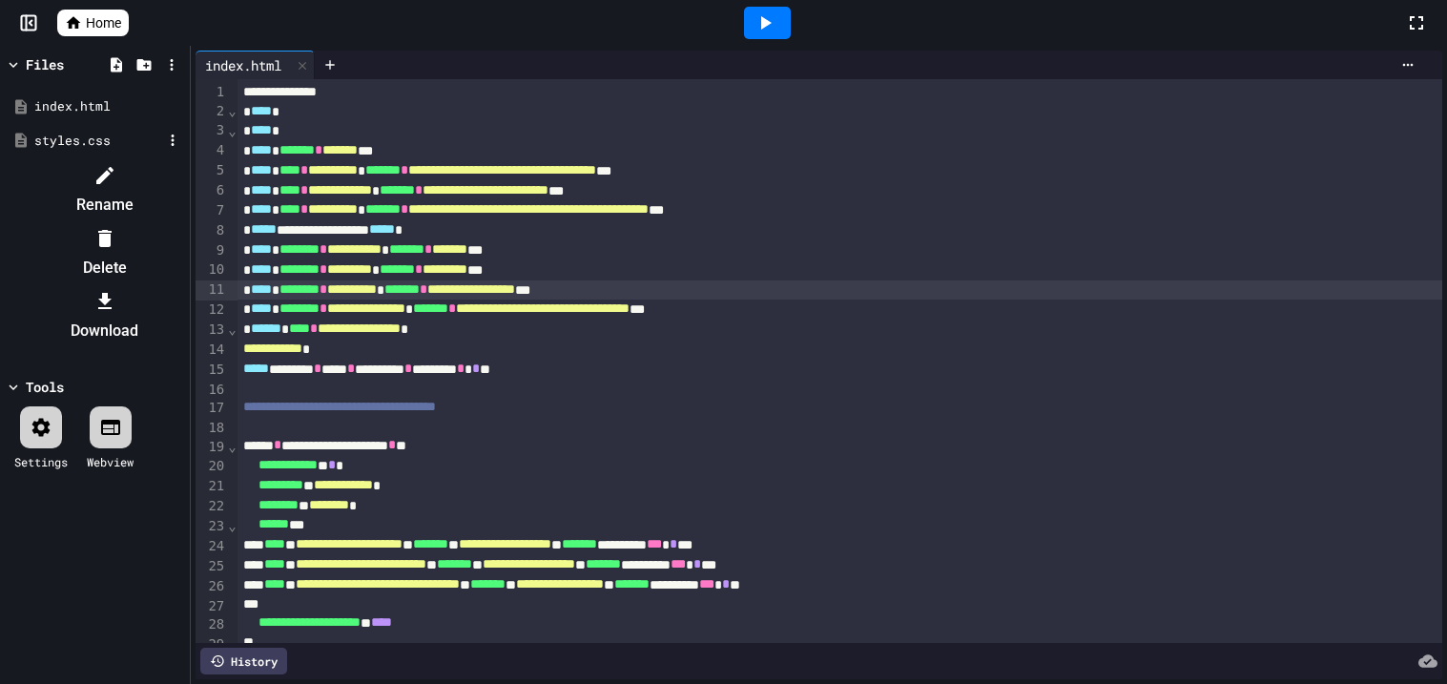
click at [185, 222] on div at bounding box center [104, 237] width 161 height 31
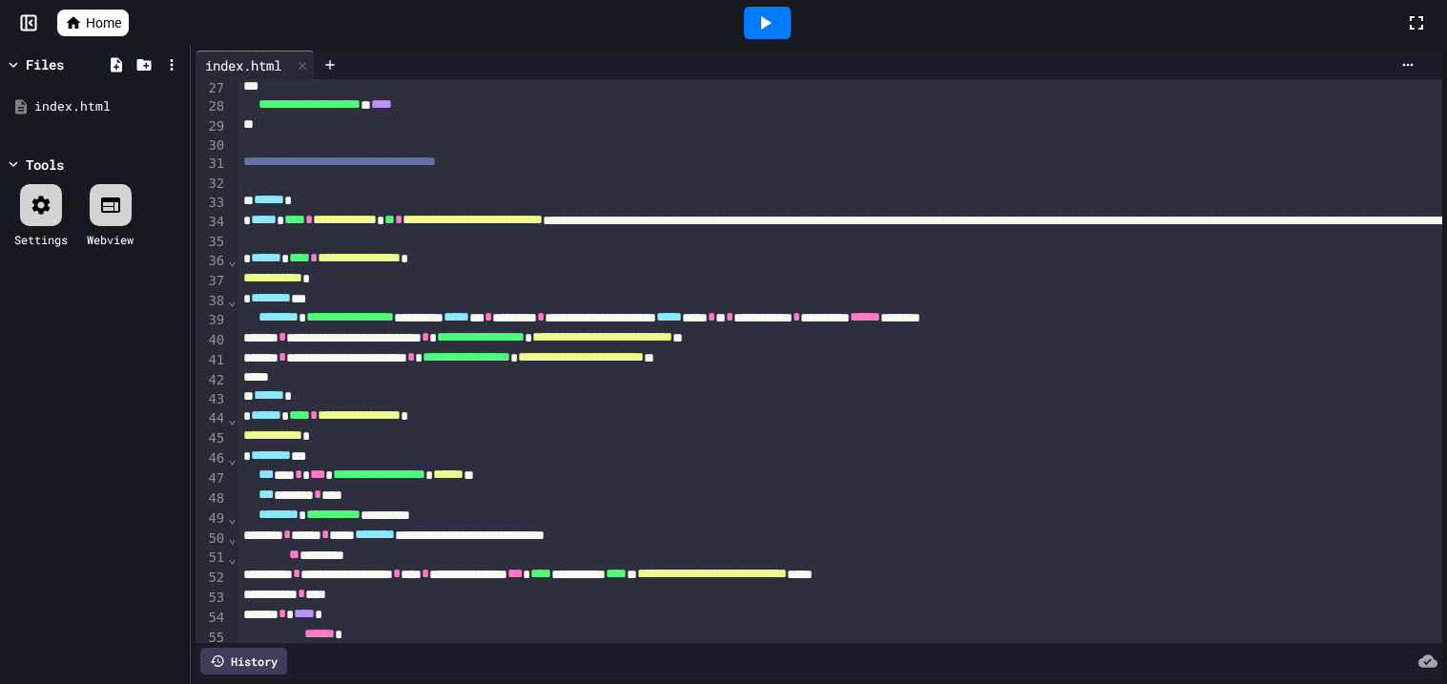
scroll to position [519, 0]
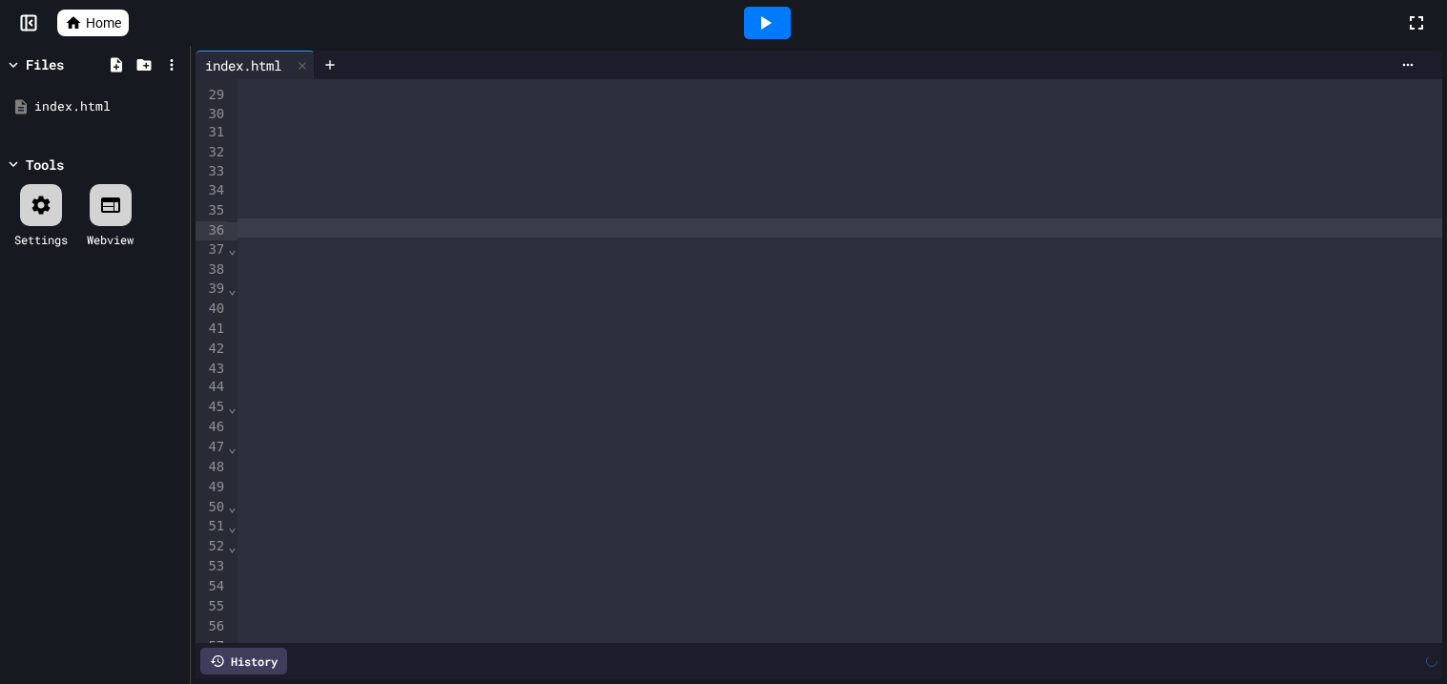
scroll to position [549, 1868626]
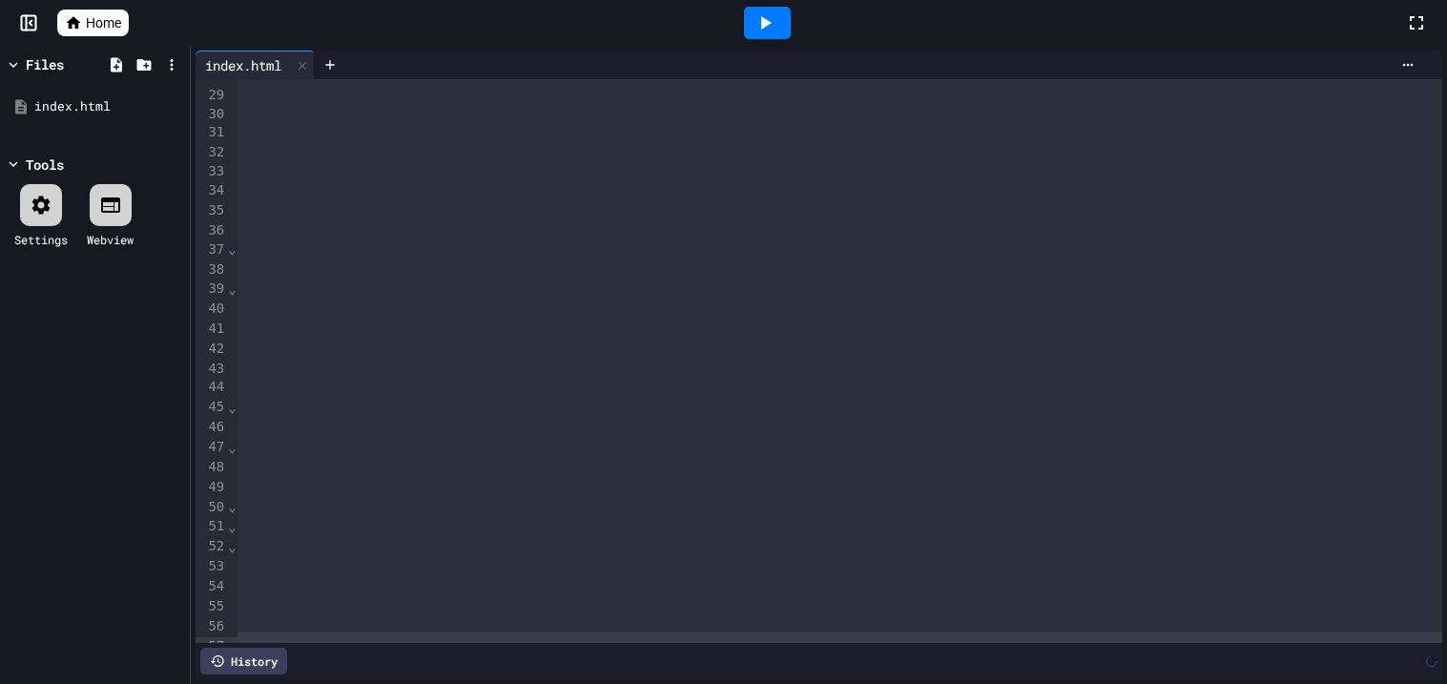
drag, startPoint x: 809, startPoint y: 641, endPoint x: 823, endPoint y: 641, distance: 14.3
click at [823, 641] on div "**********" at bounding box center [819, 361] width 1247 height 564
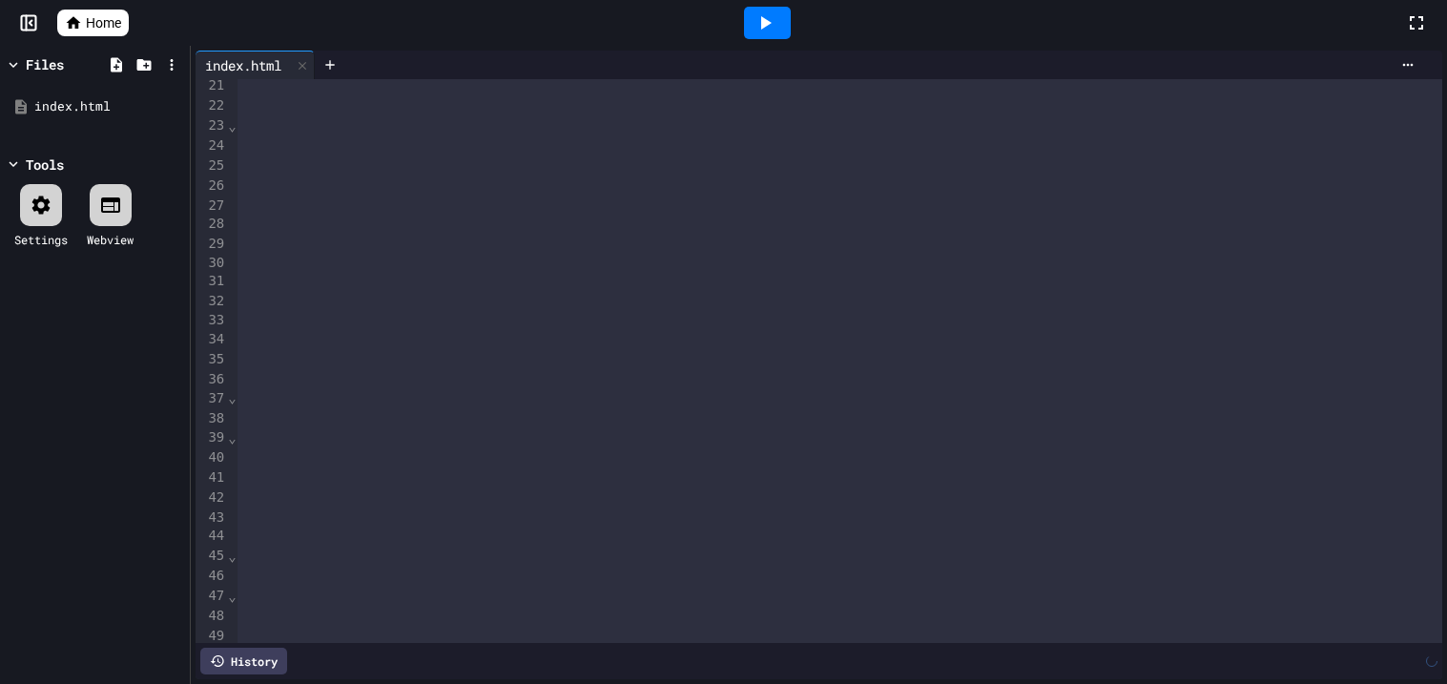
scroll to position [401, 1867593]
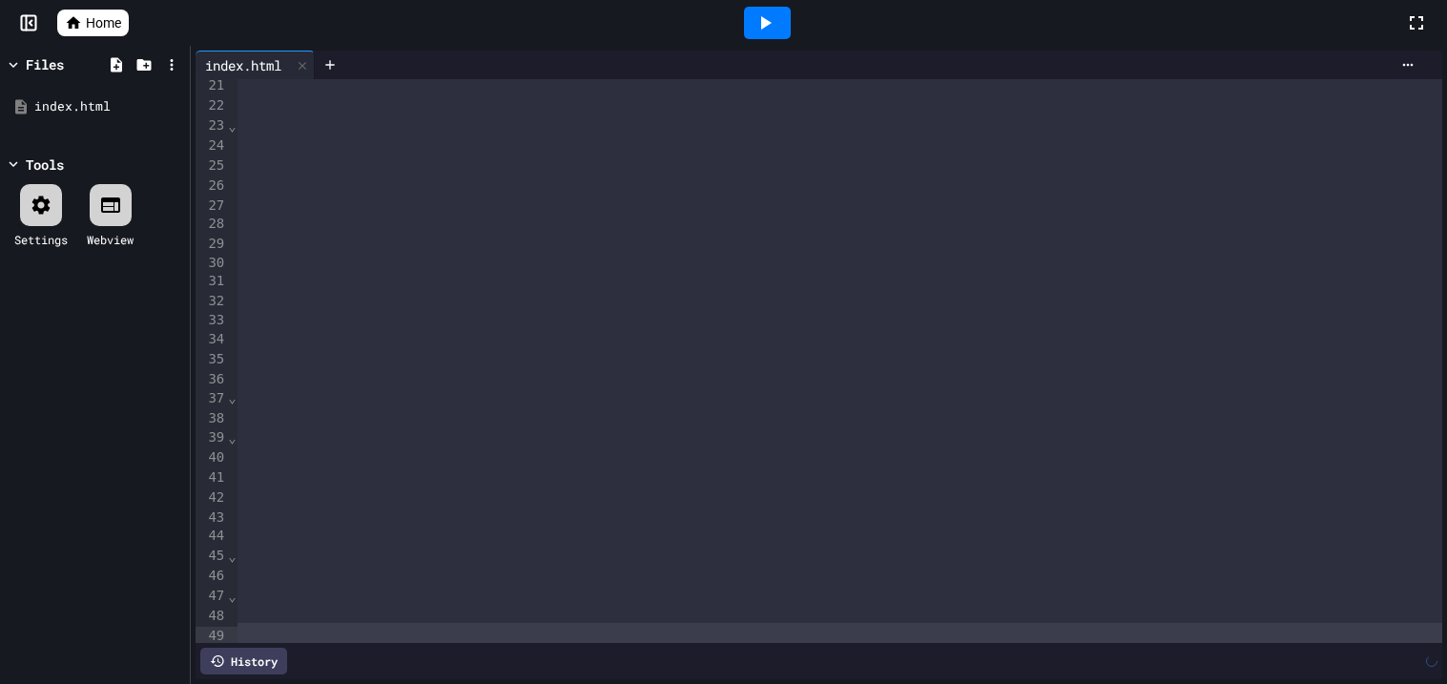
drag, startPoint x: 794, startPoint y: 635, endPoint x: 756, endPoint y: 637, distance: 37.2
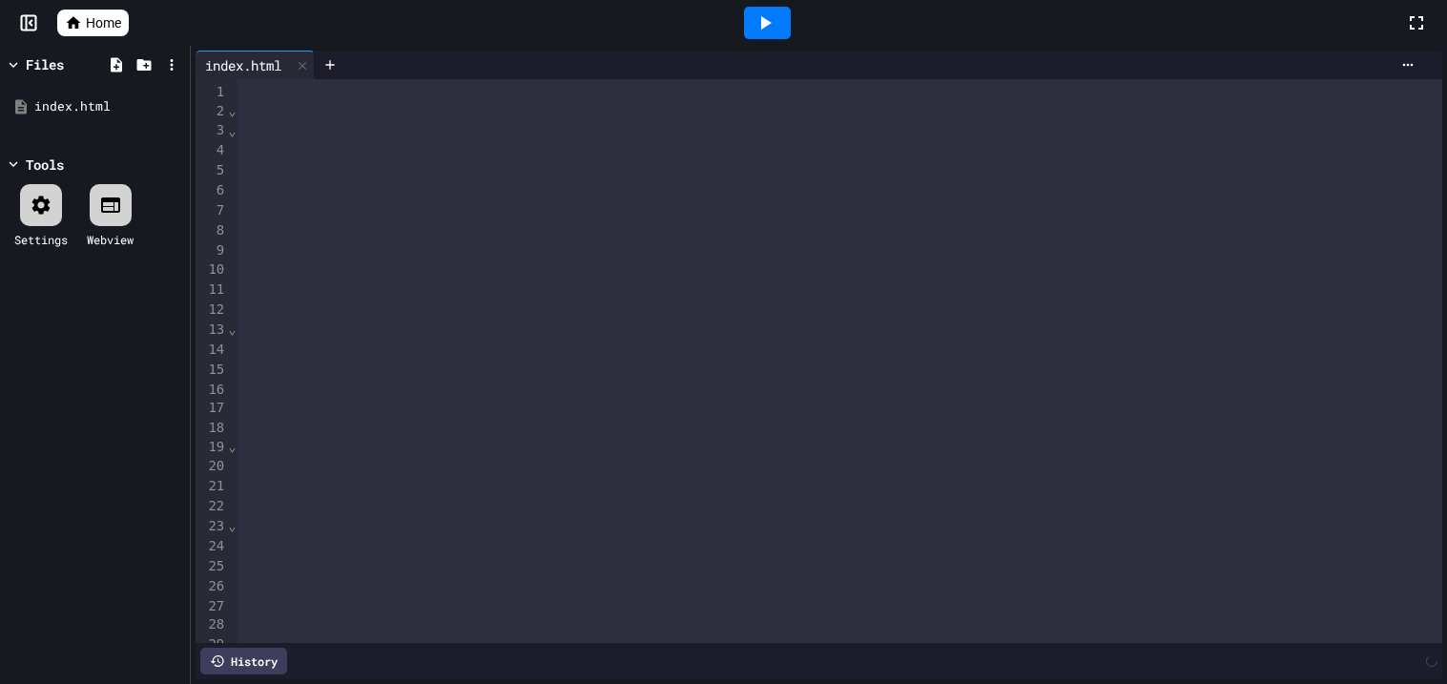
scroll to position [125, 1868347]
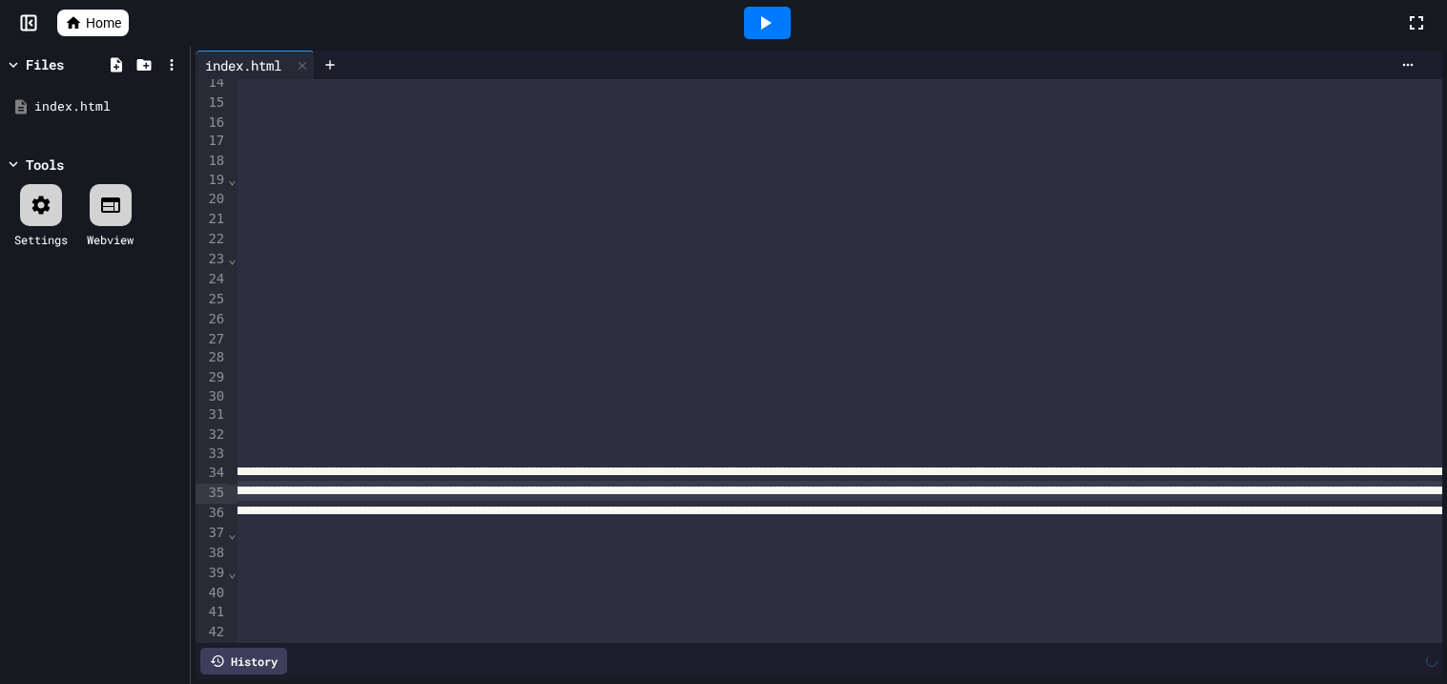
scroll to position [267, 0]
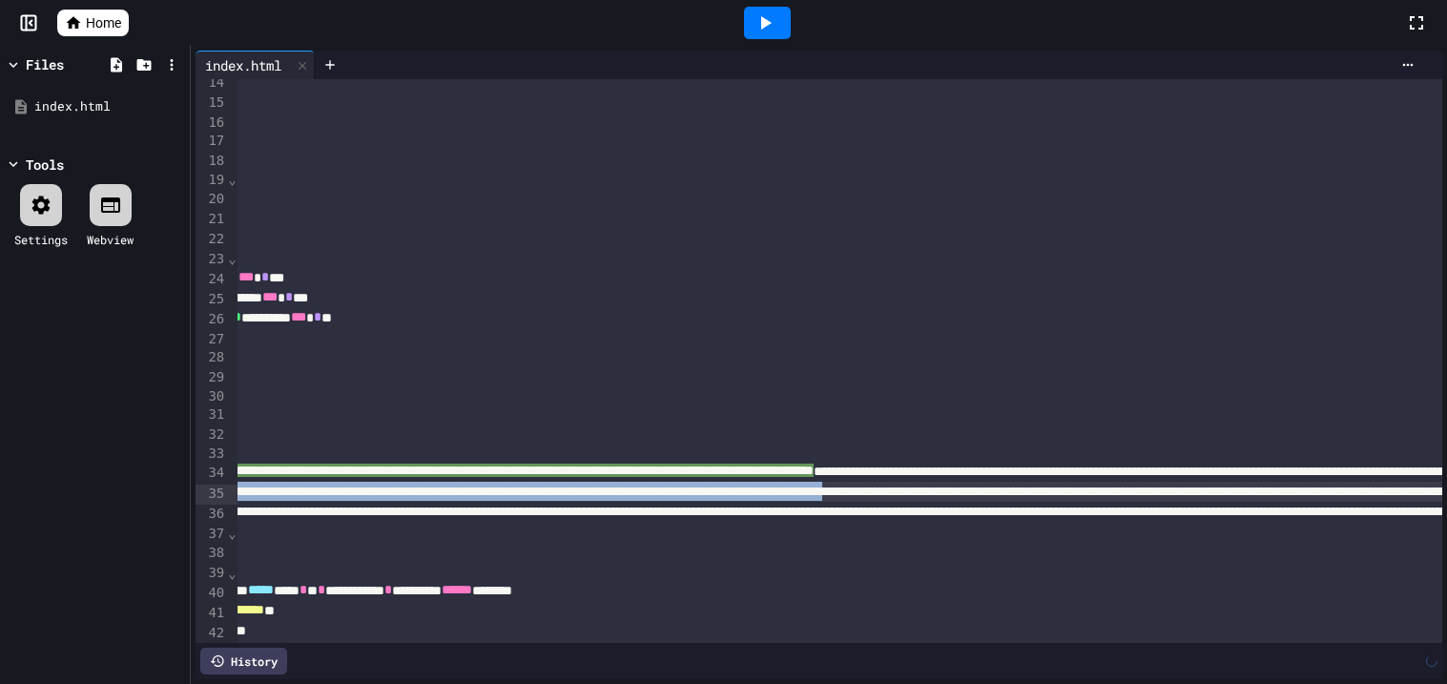
drag, startPoint x: 242, startPoint y: 487, endPoint x: 1442, endPoint y: 488, distance: 1199.8
click at [1442, 488] on div "**********" at bounding box center [819, 365] width 1256 height 638
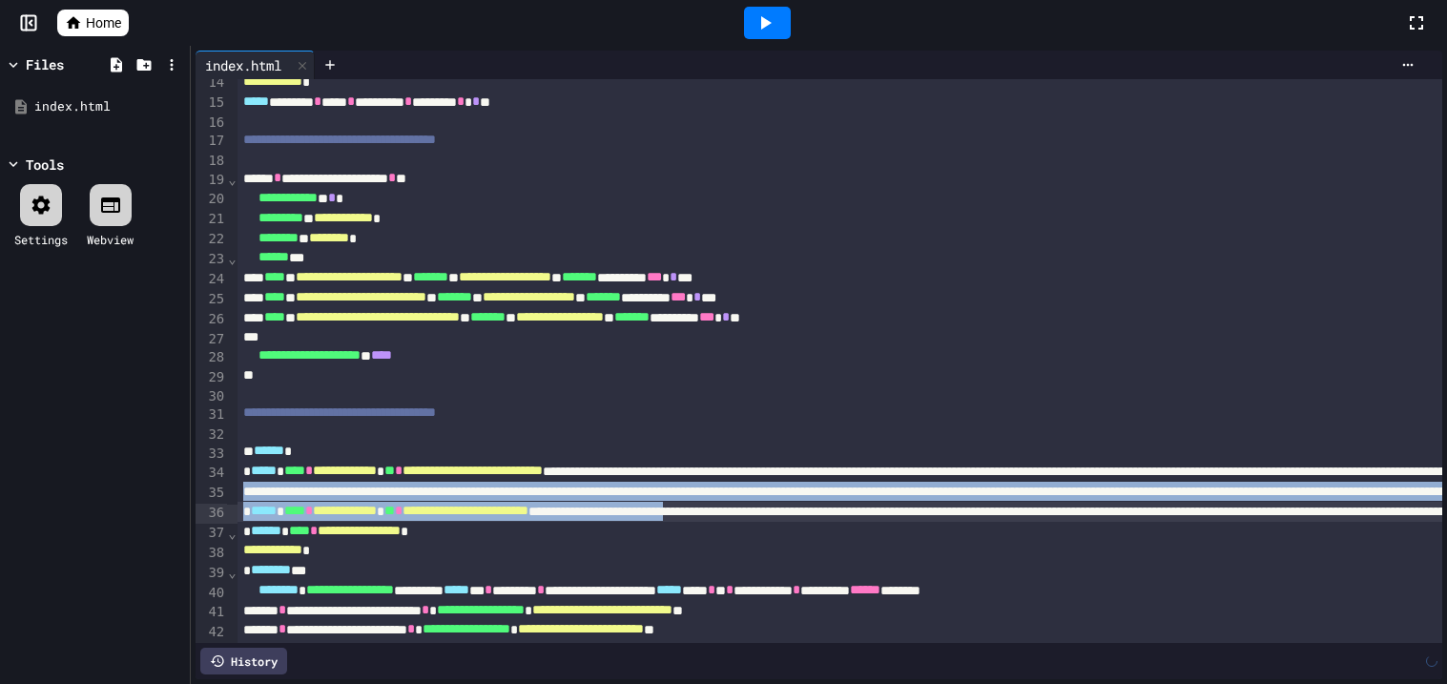
drag, startPoint x: 240, startPoint y: 489, endPoint x: 1217, endPoint y: 516, distance: 977.0
click at [1445, 490] on div "**********" at bounding box center [819, 365] width 1256 height 638
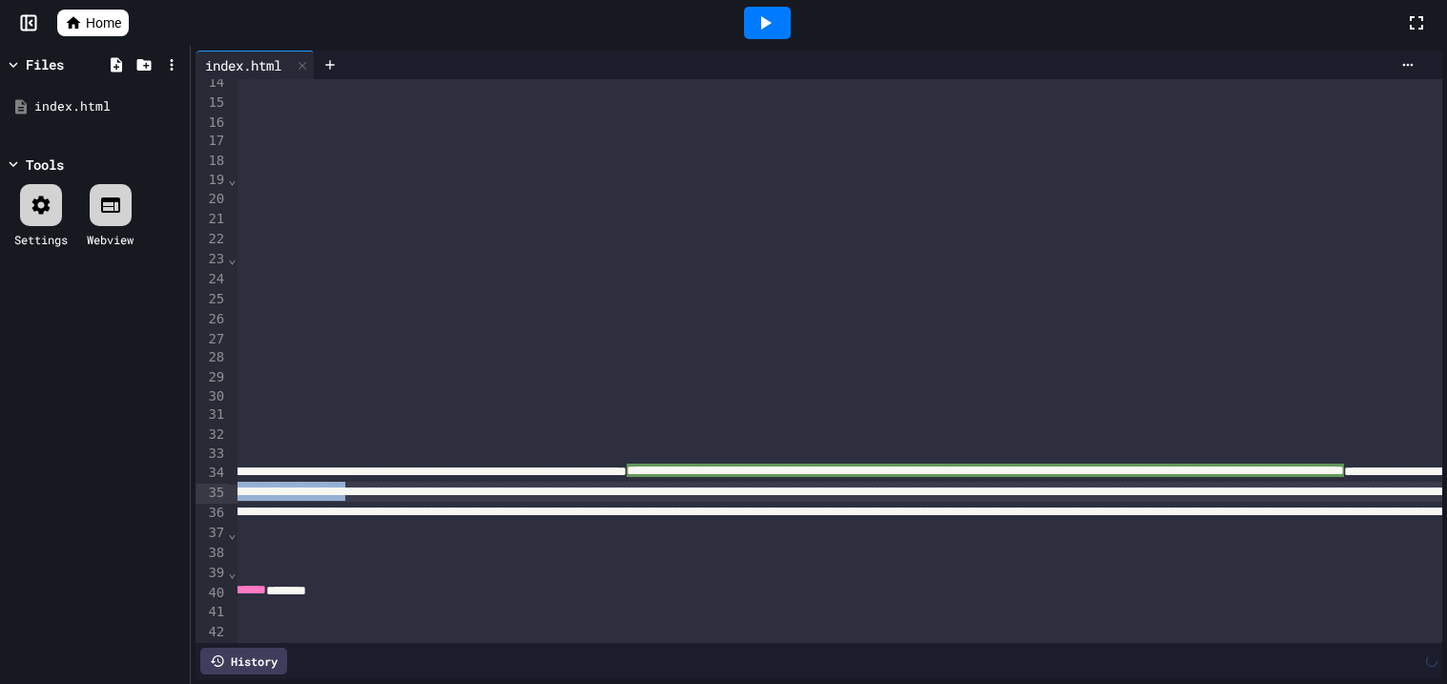
scroll to position [267, 865]
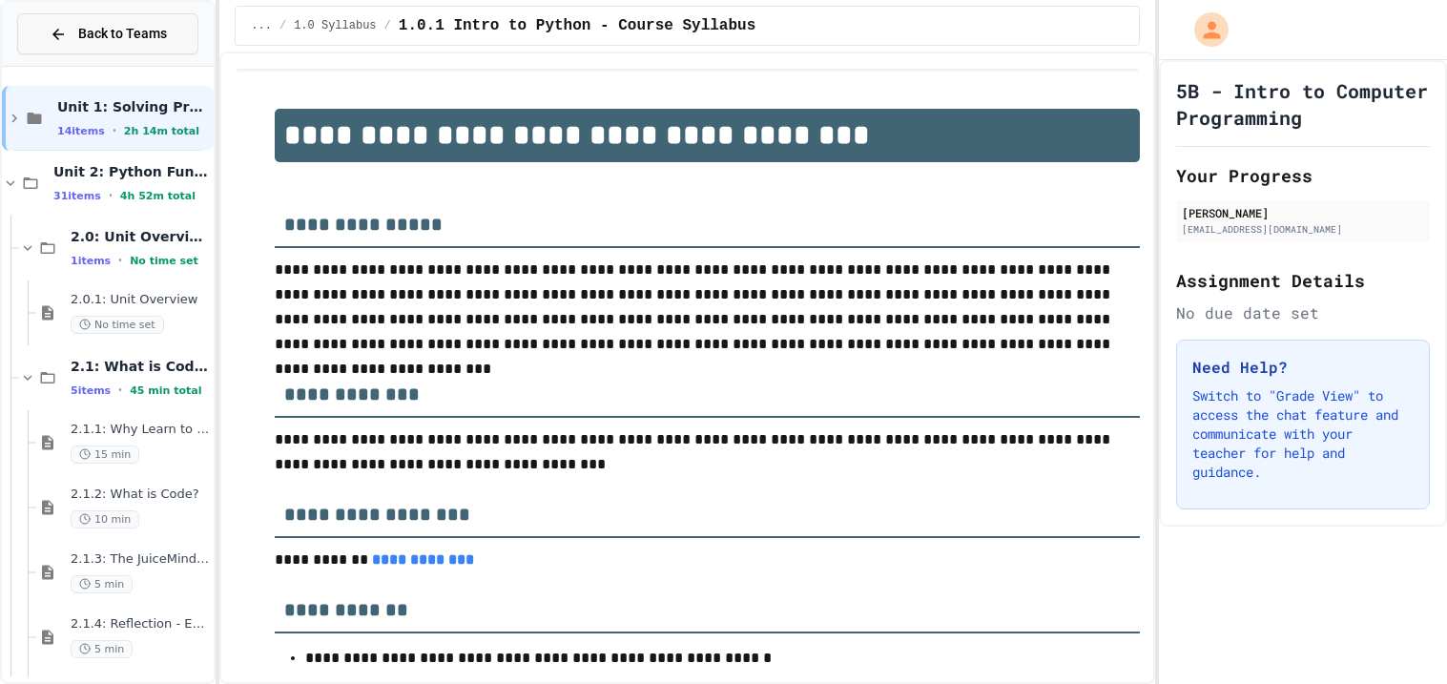
click at [53, 37] on icon at bounding box center [58, 34] width 17 height 17
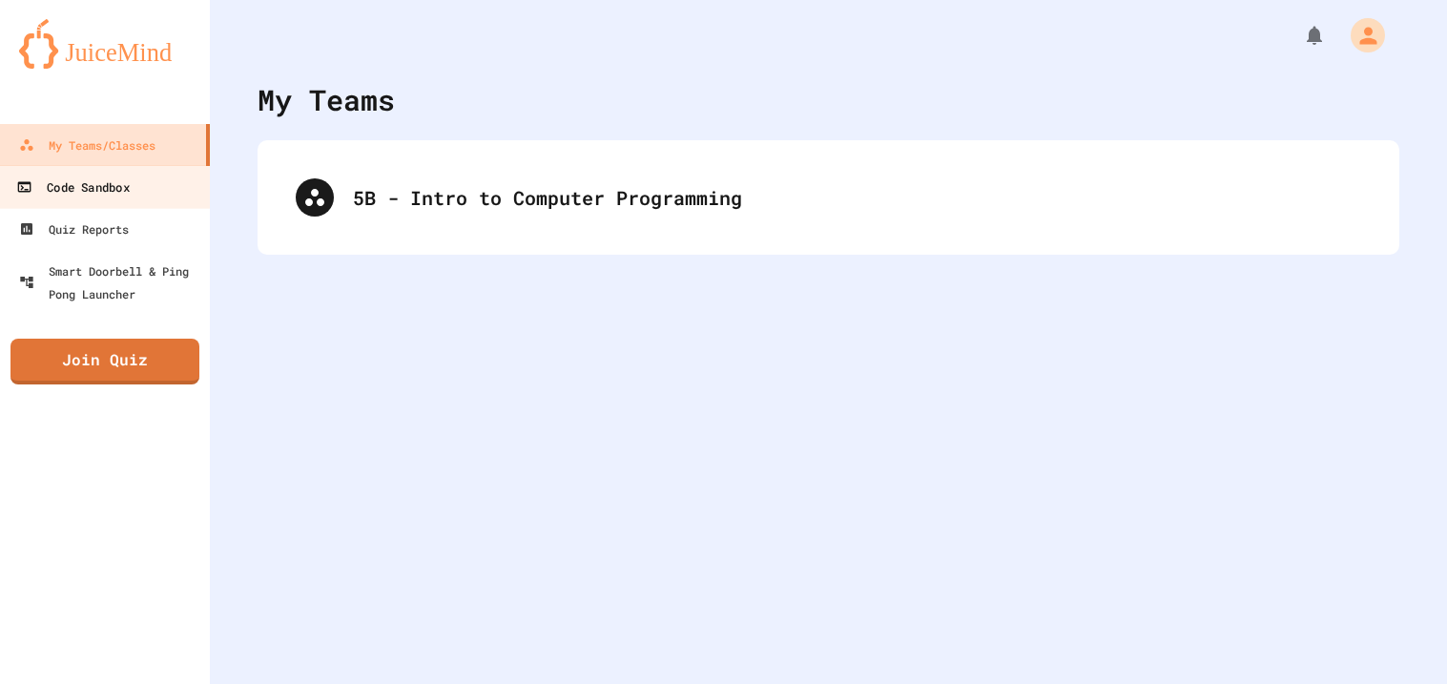
click at [34, 175] on div "Code Sandbox" at bounding box center [72, 187] width 113 height 24
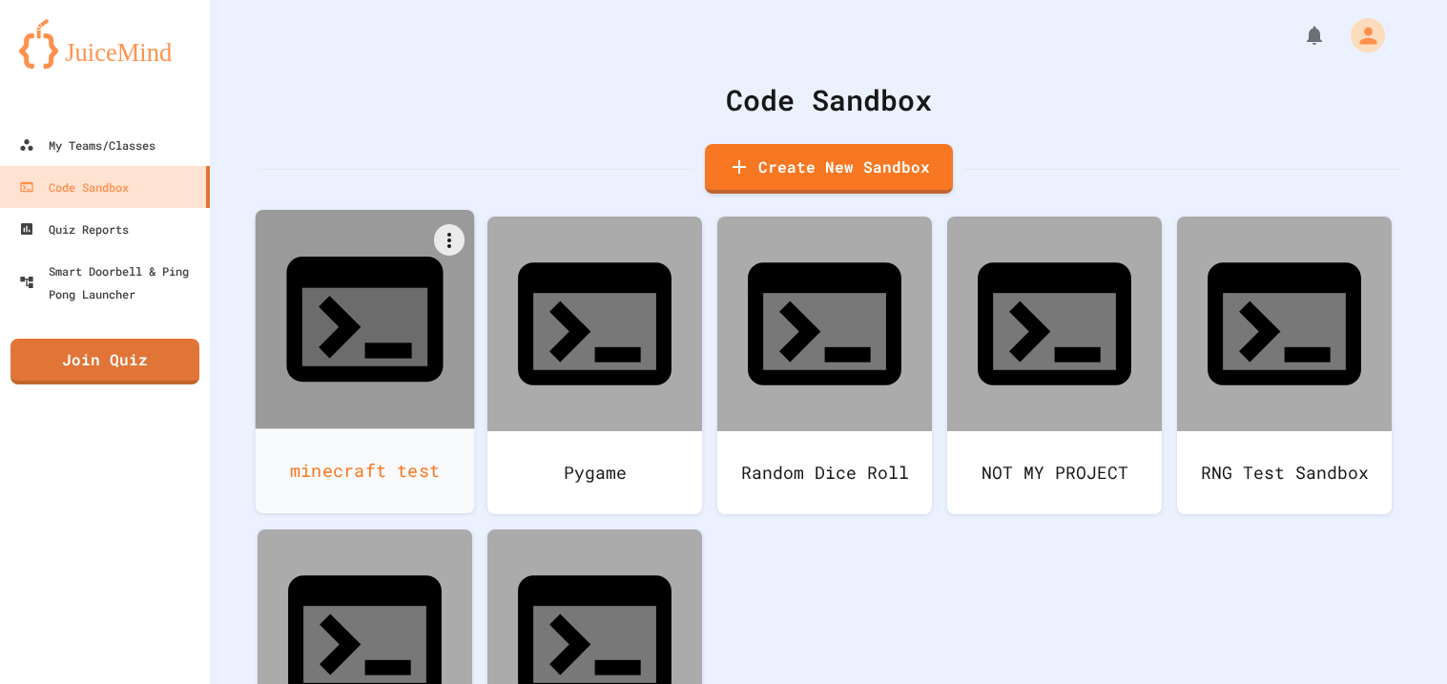
click at [418, 428] on div "minecraft test" at bounding box center [365, 470] width 219 height 85
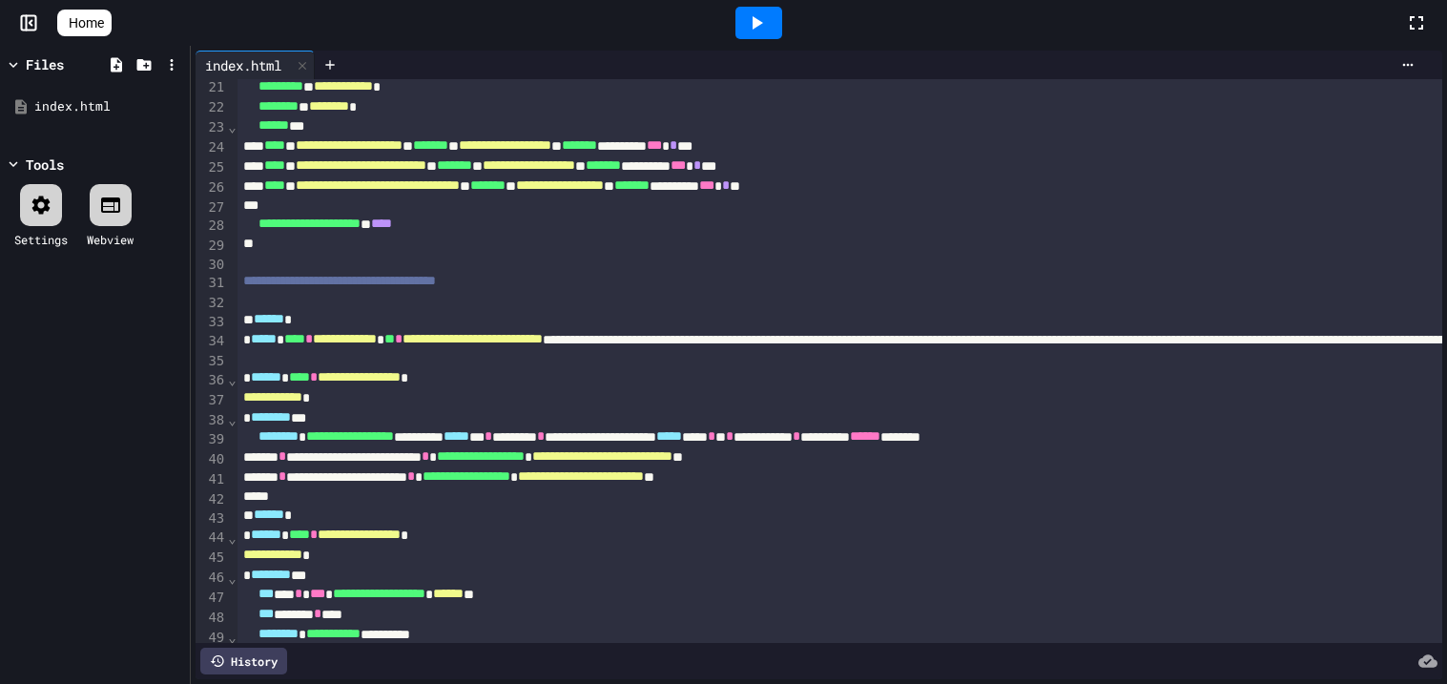
scroll to position [455, 0]
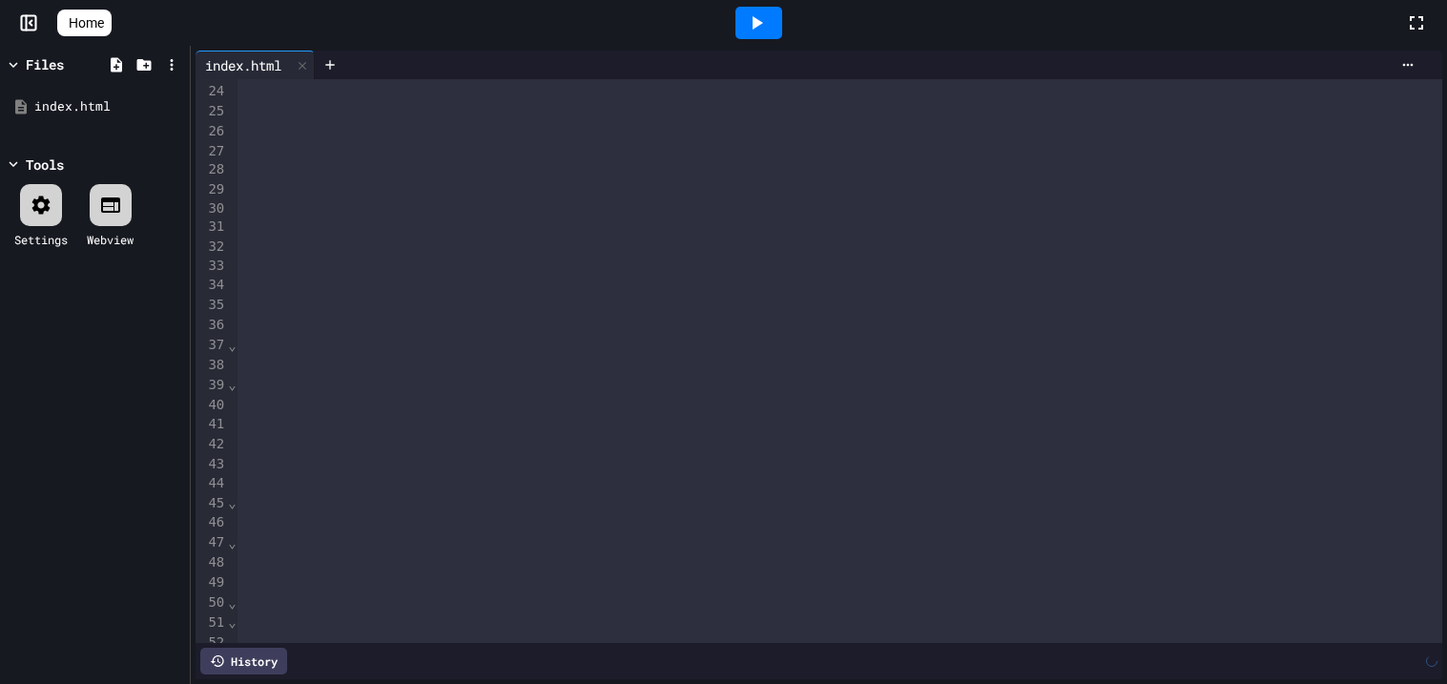
scroll to position [455, 0]
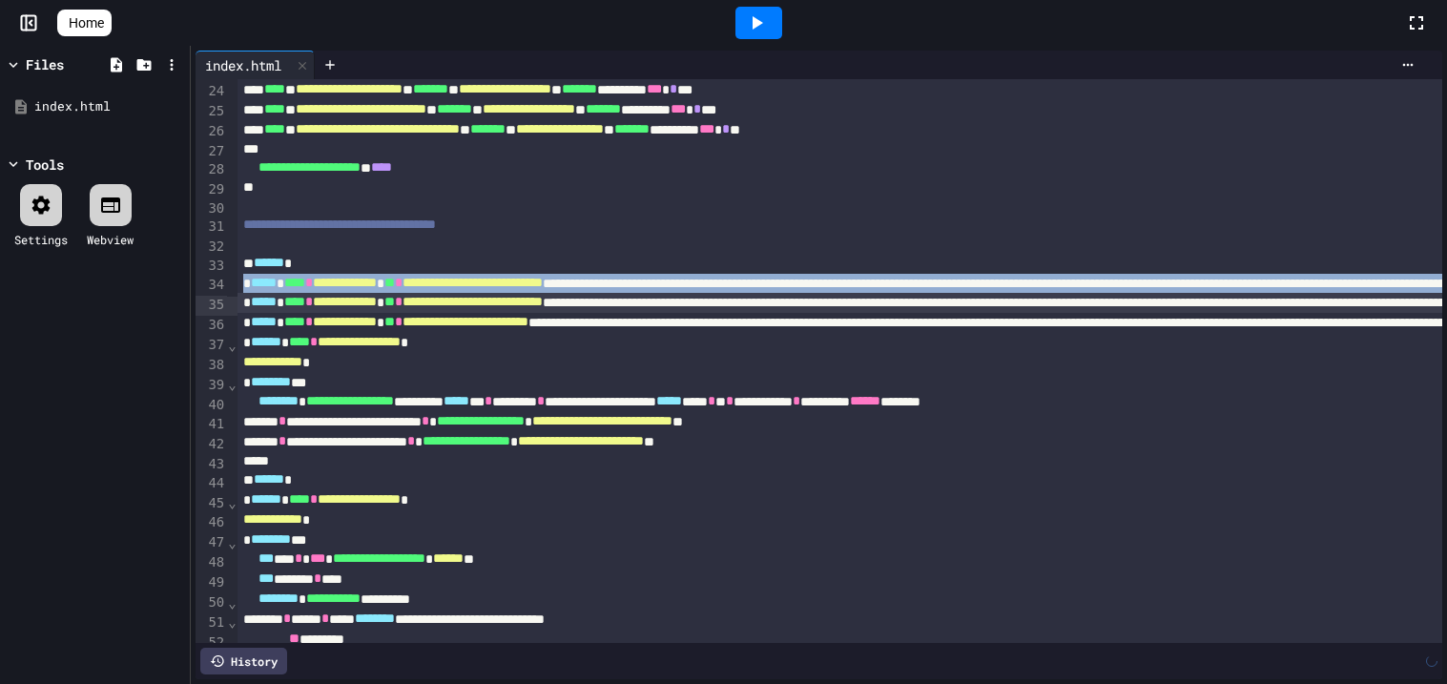
drag, startPoint x: 239, startPoint y: 283, endPoint x: 239, endPoint y: 299, distance: 16.2
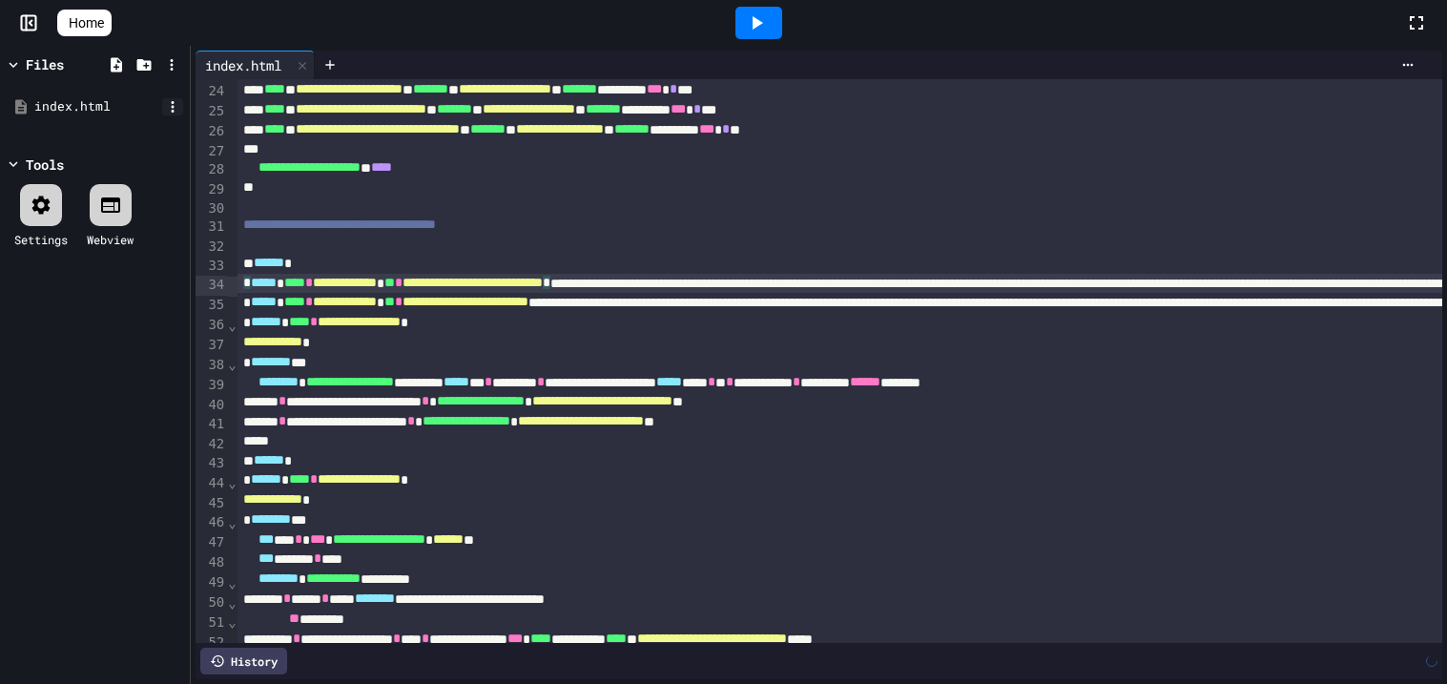
click at [170, 106] on icon at bounding box center [172, 106] width 17 height 17
click at [205, 316] on li "Download" at bounding box center [232, 333] width 131 height 34
